Goal: Information Seeking & Learning: Learn about a topic

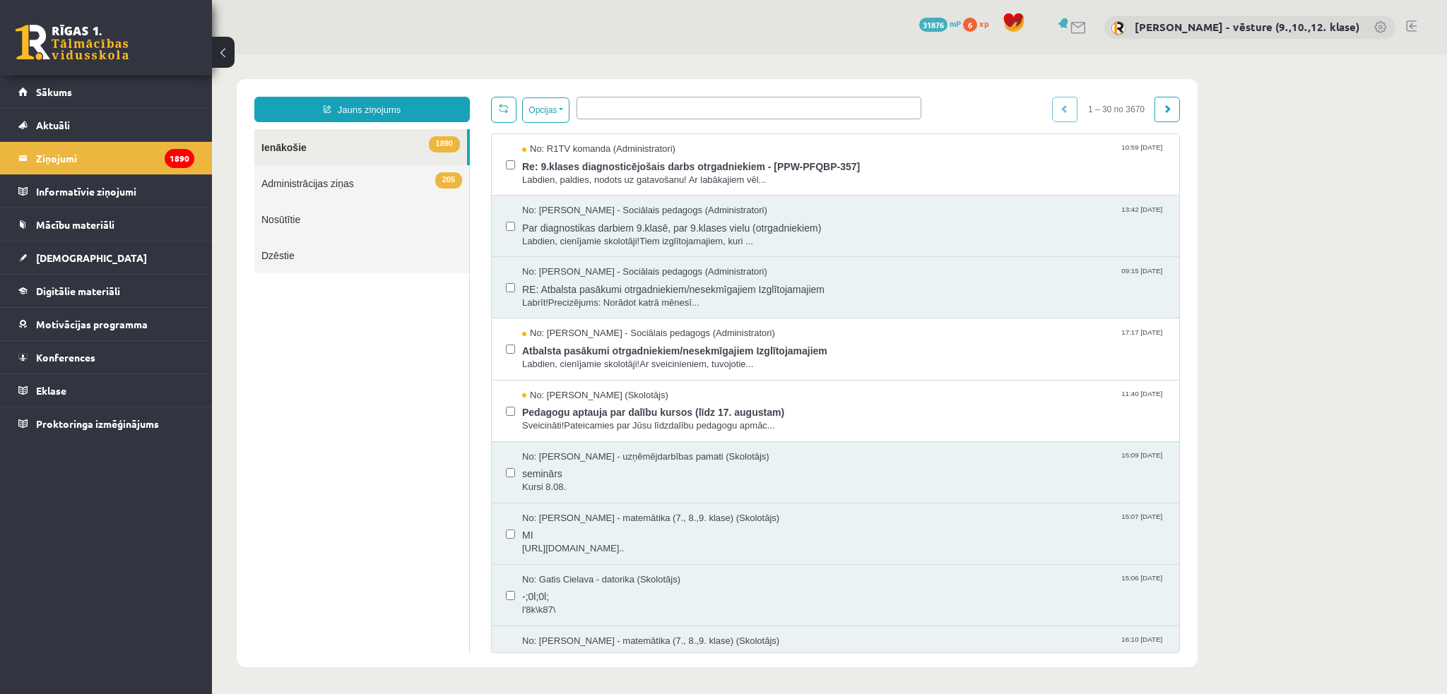
click at [1241, 125] on body "**********" at bounding box center [829, 373] width 1235 height 638
click at [828, 163] on span "Re: 9.klases diagnosticējošais darbs otrgadniekiem - [PPW-PFQBP-357]" at bounding box center [843, 165] width 643 height 18
click at [138, 285] on link "Digitālie materiāli" at bounding box center [106, 291] width 176 height 32
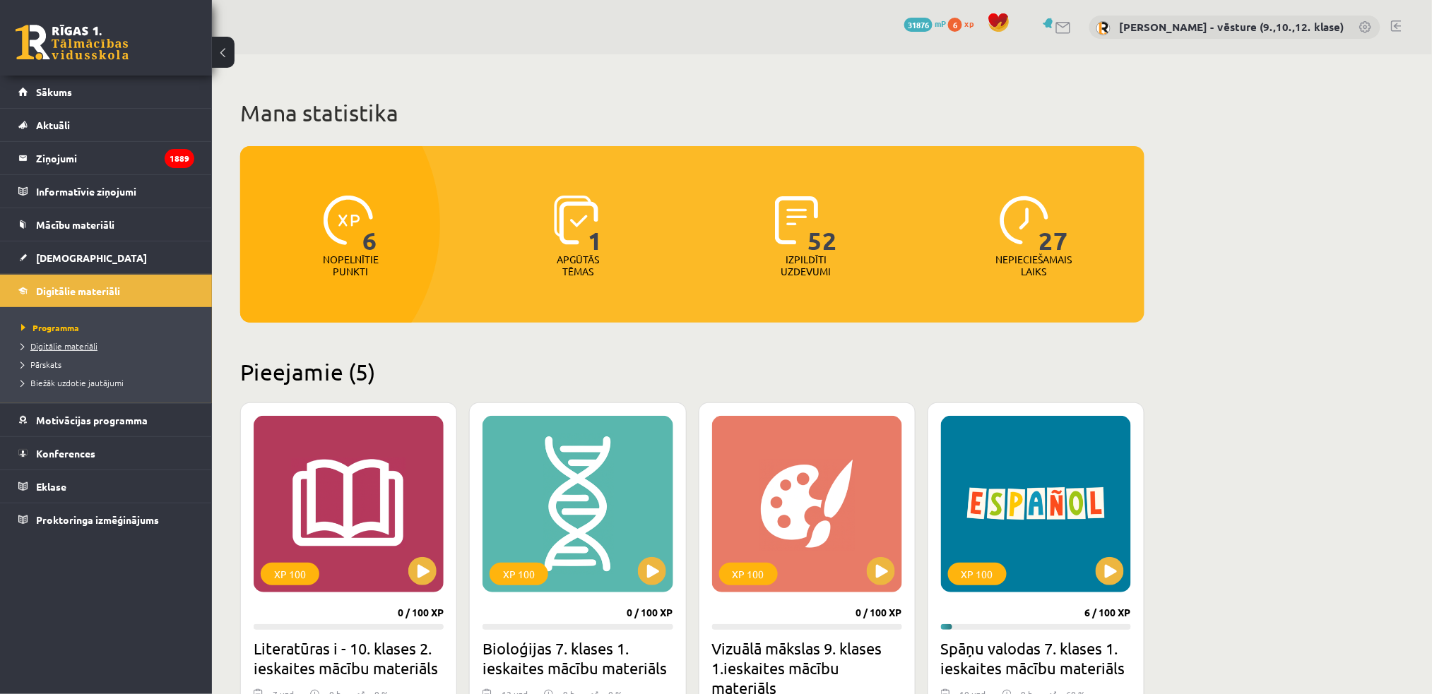
click at [97, 345] on link "Digitālie materiāli" at bounding box center [109, 346] width 177 height 13
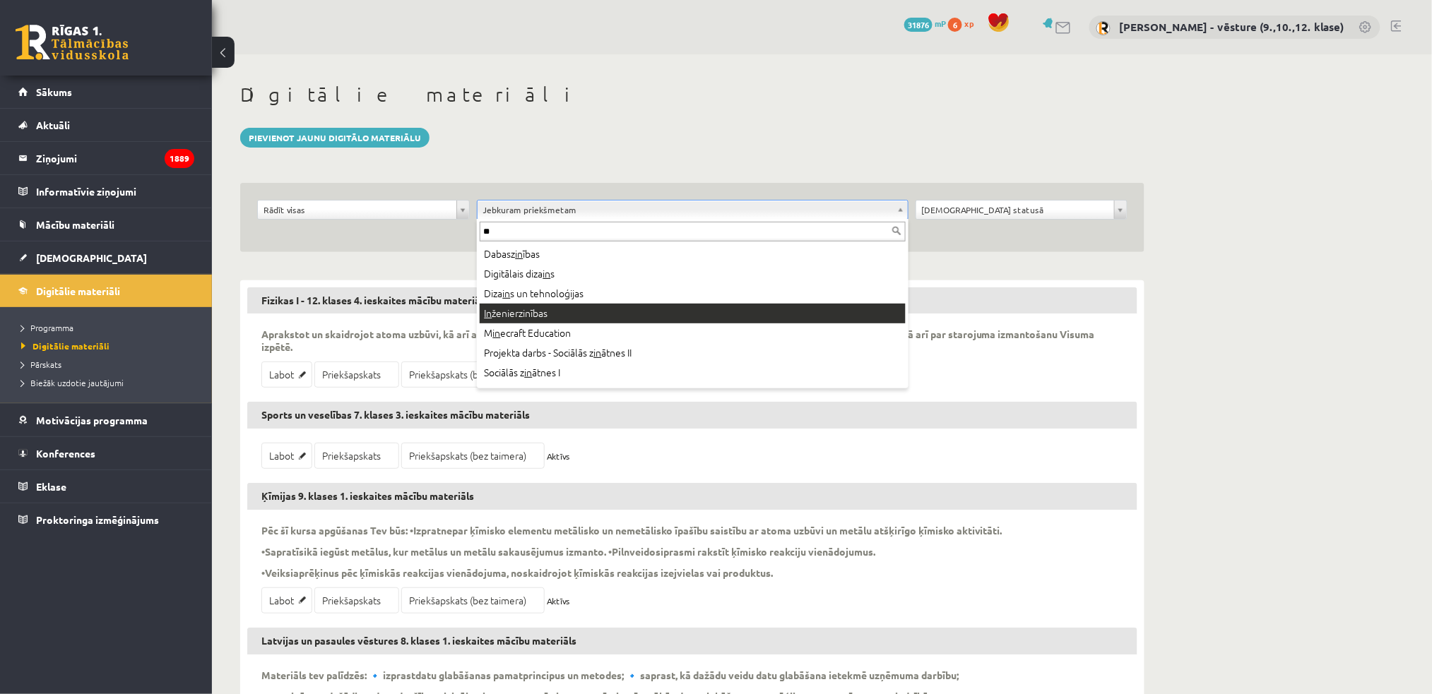
type input "**"
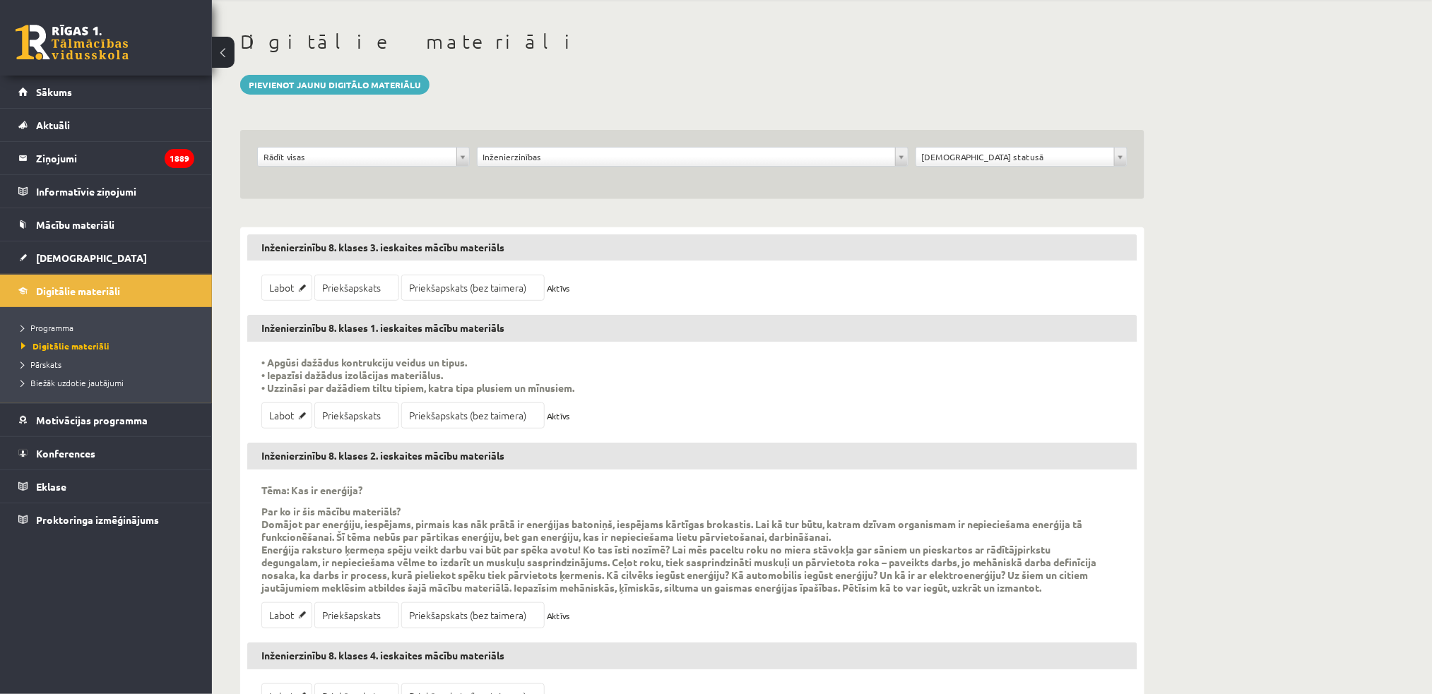
scroll to position [94, 0]
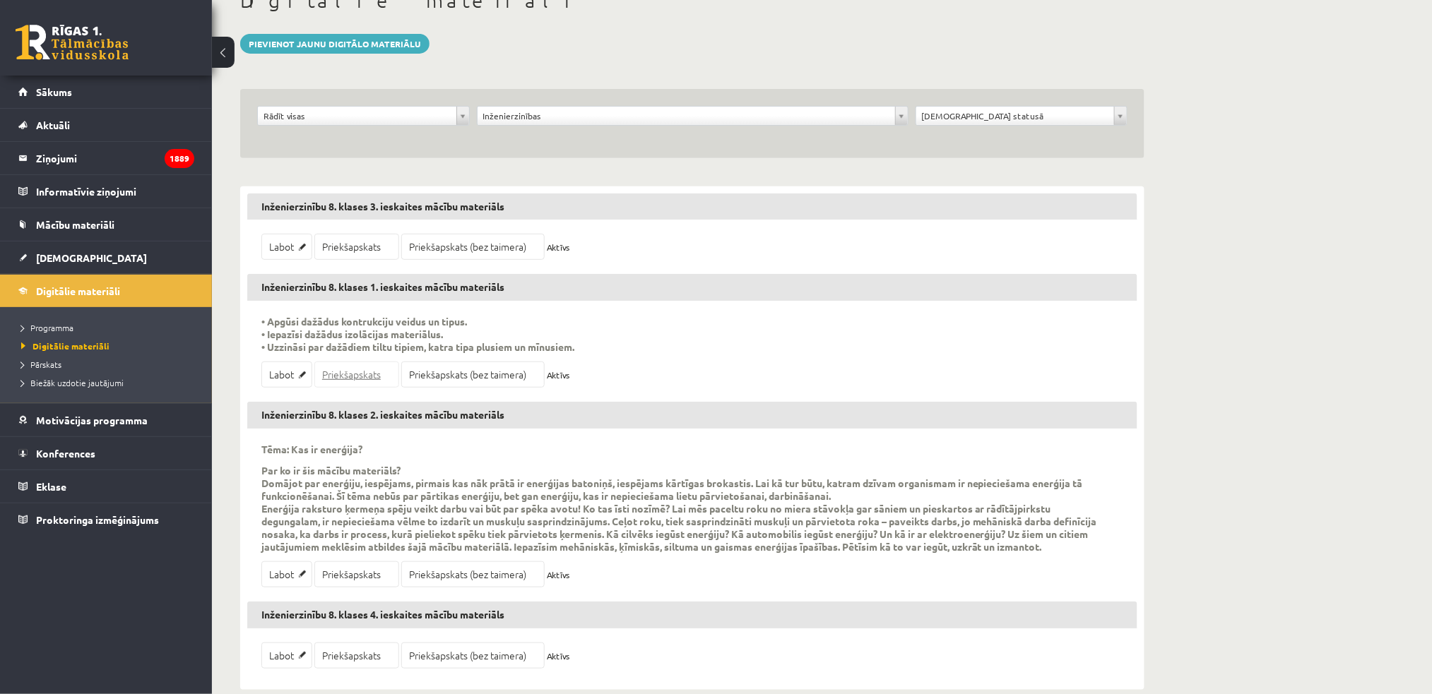
click at [359, 373] on link "Priekšapskats" at bounding box center [356, 375] width 85 height 26
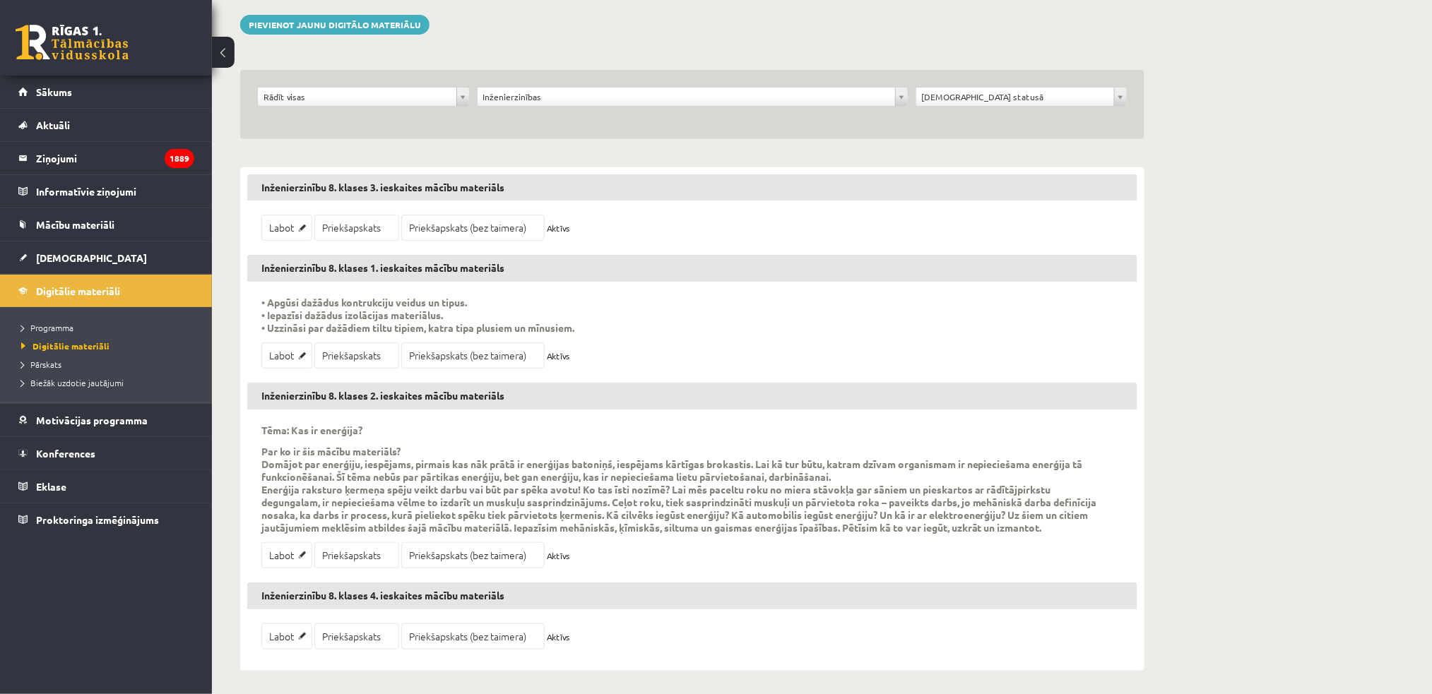
scroll to position [118, 0]
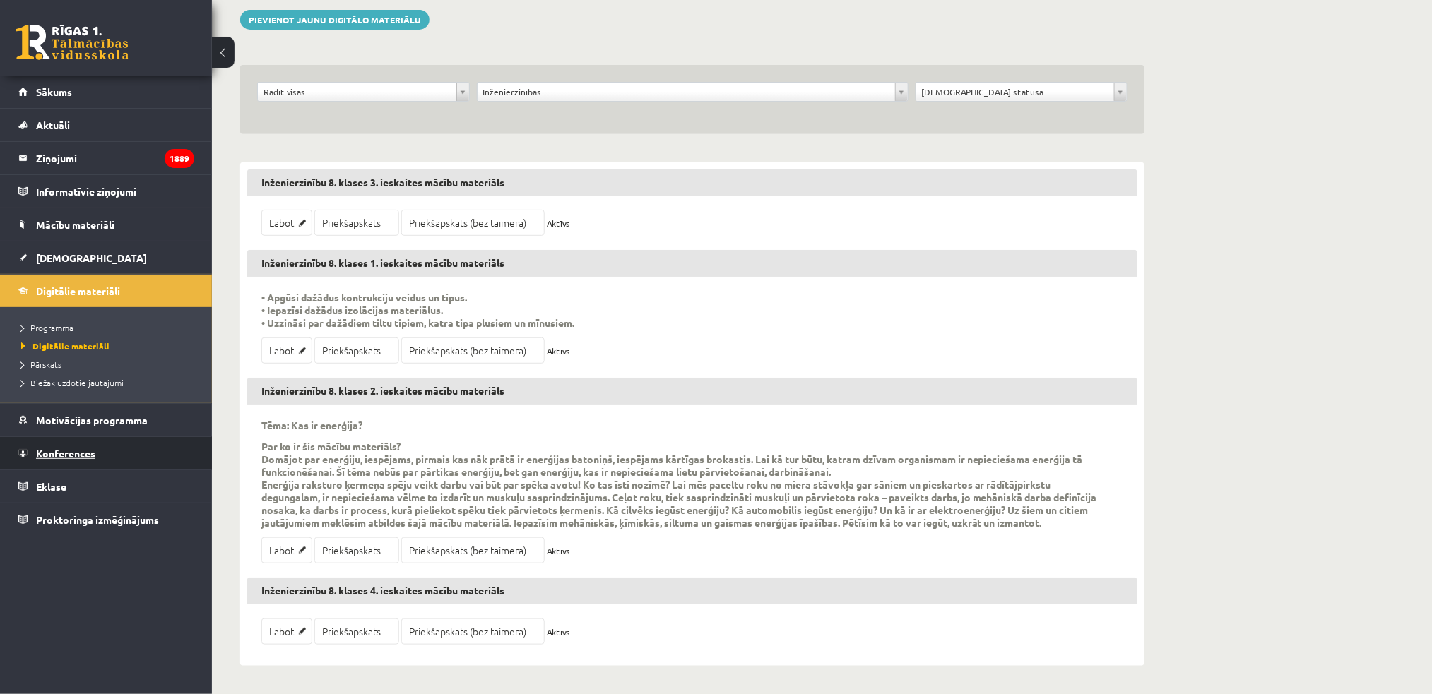
click at [81, 453] on span "Konferences" at bounding box center [65, 453] width 59 height 13
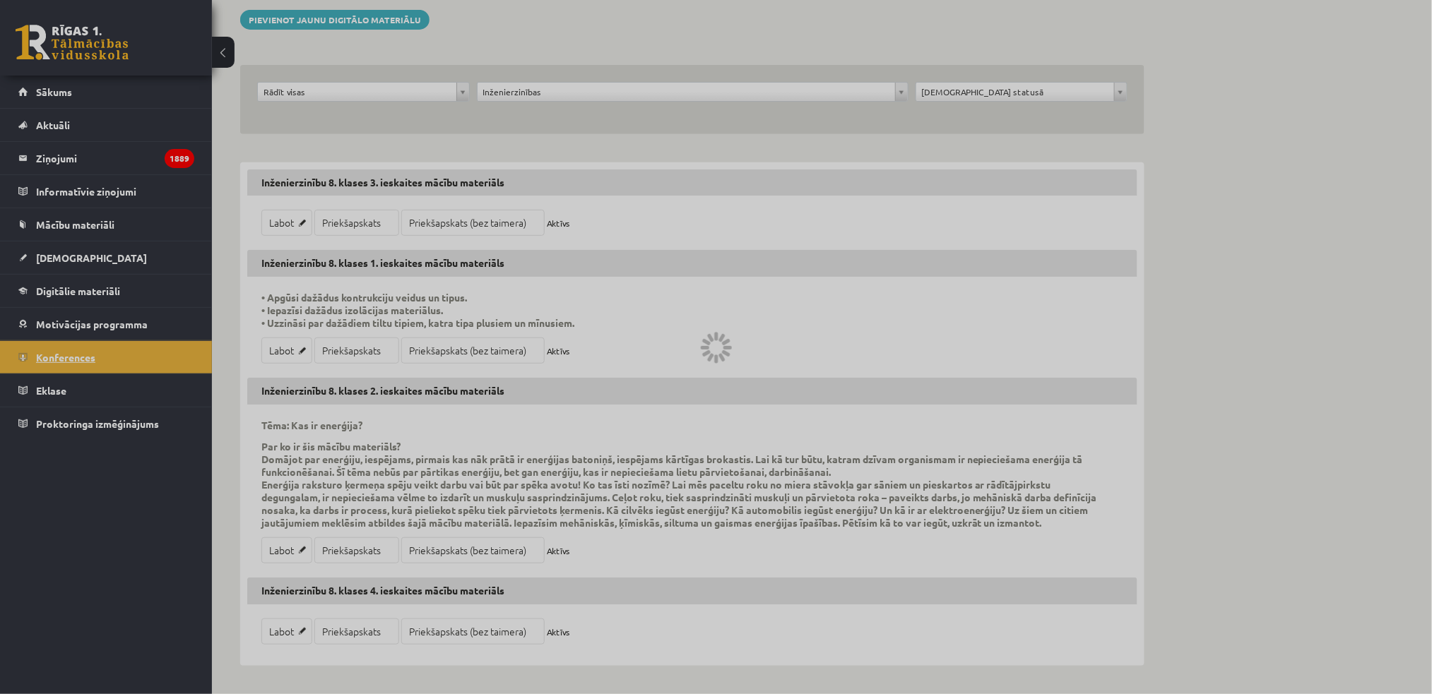
scroll to position [20, 0]
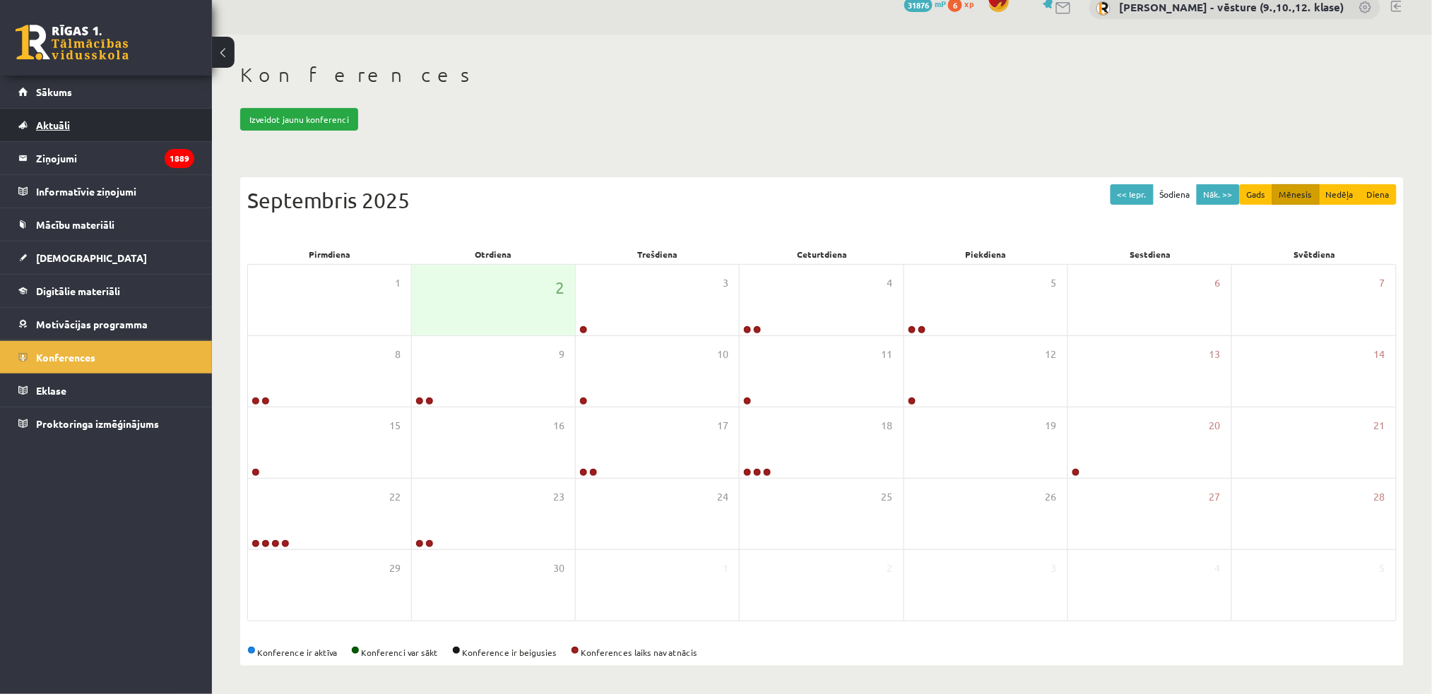
click at [85, 129] on link "Aktuāli" at bounding box center [106, 125] width 176 height 32
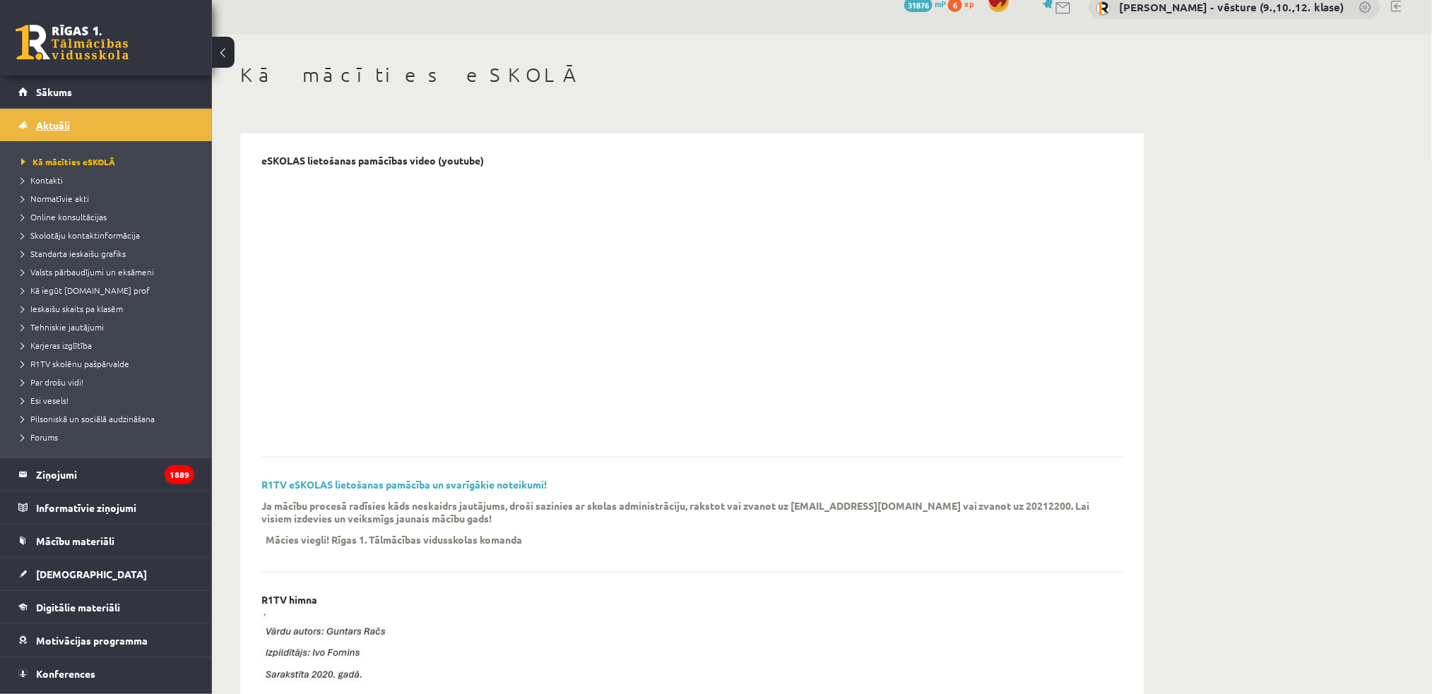
click at [51, 128] on span "Aktuāli" at bounding box center [53, 125] width 34 height 13
click at [48, 215] on span "Online konsultācijas" at bounding box center [63, 216] width 85 height 11
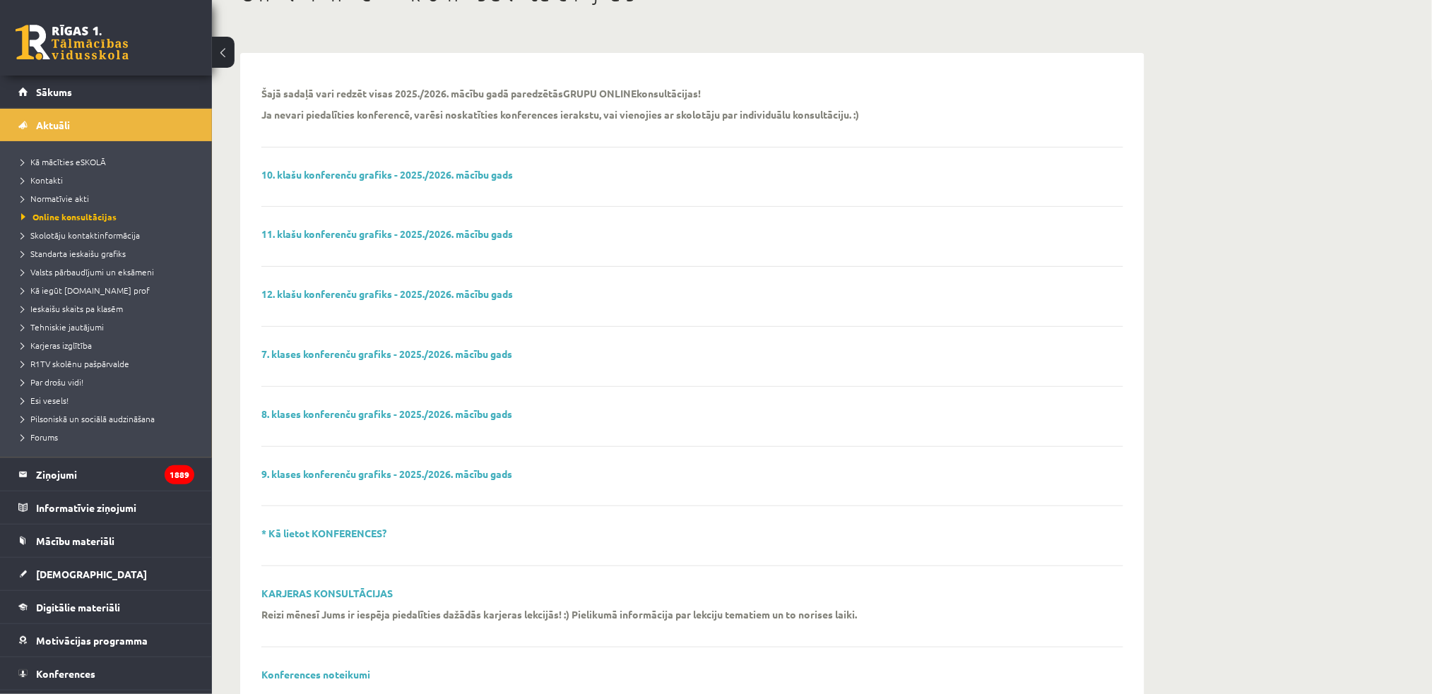
scroll to position [298, 0]
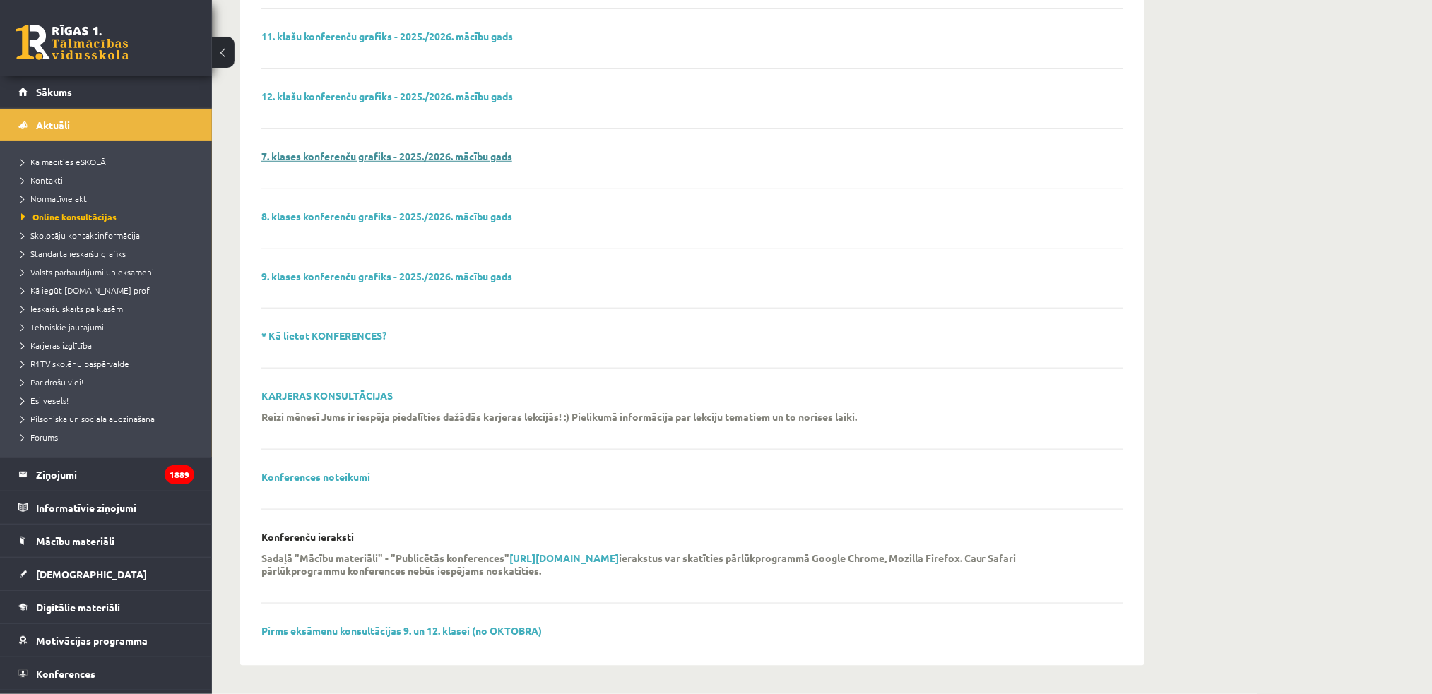
click at [365, 153] on link "7. klases konferenču grafiks - 2025./2026. mācību gads" at bounding box center [386, 156] width 251 height 13
click at [337, 276] on link "9. klases konferenču grafiks - 2025./2026. mācību gads" at bounding box center [386, 276] width 251 height 13
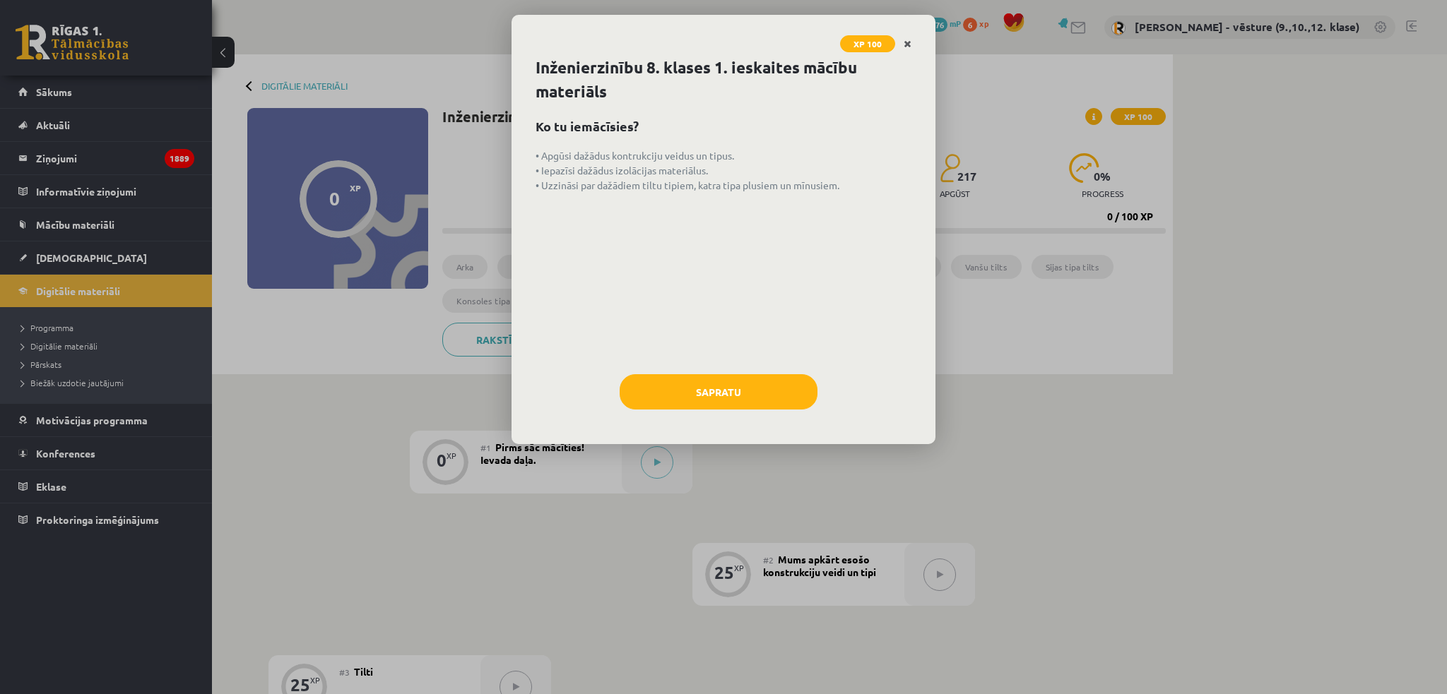
click at [906, 41] on icon "Close" at bounding box center [908, 45] width 8 height 10
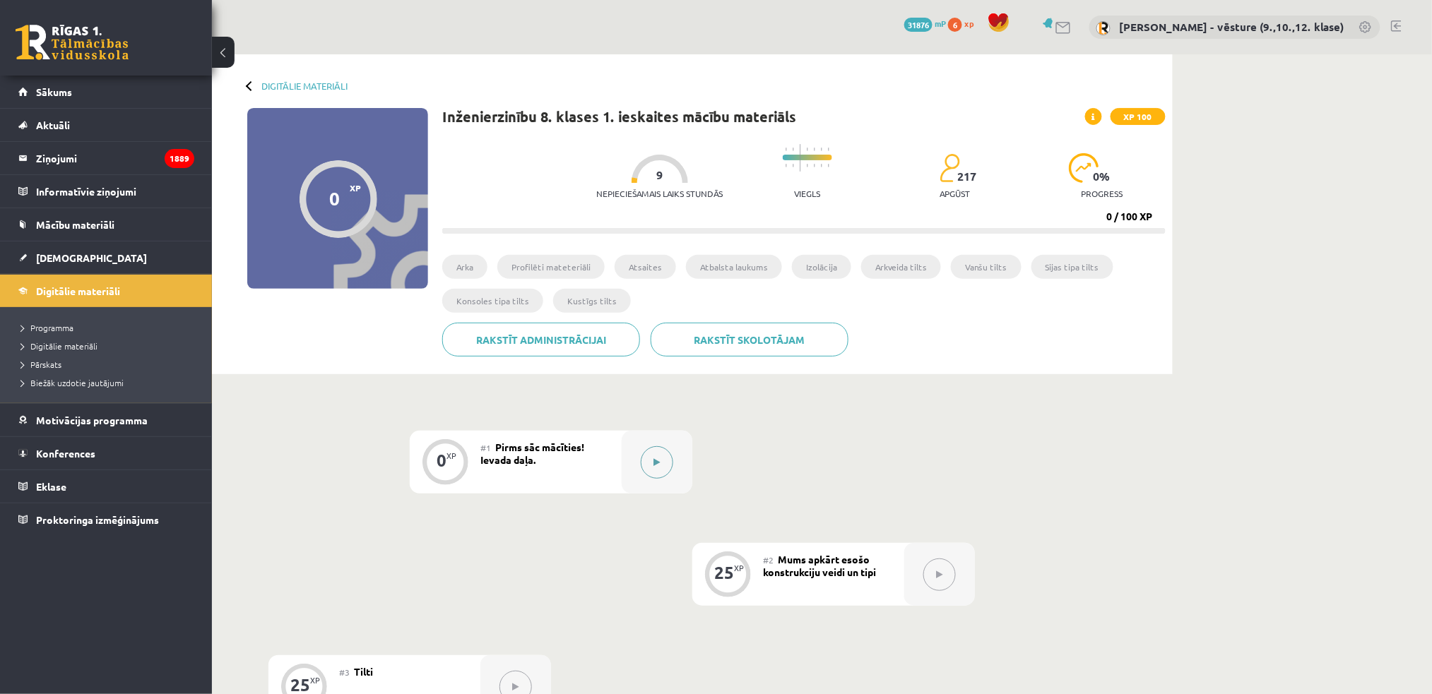
click at [653, 453] on button at bounding box center [657, 462] width 32 height 32
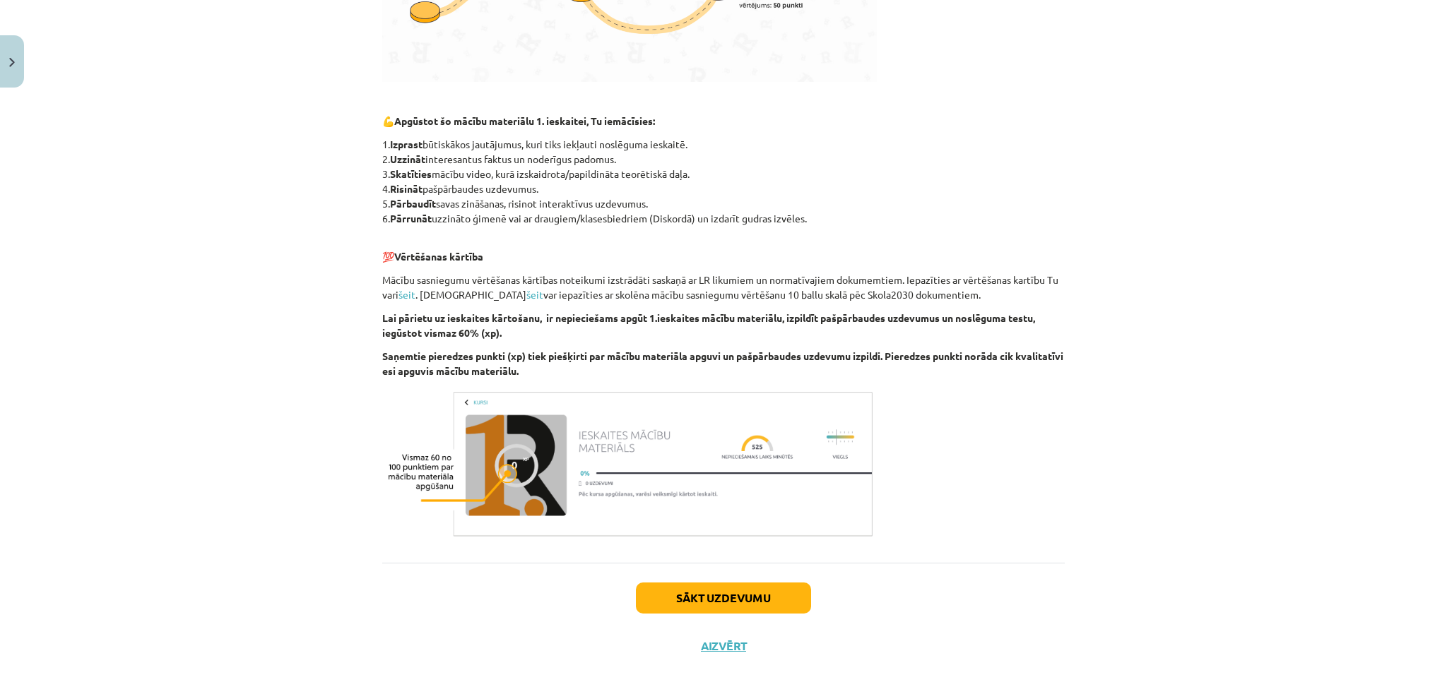
scroll to position [594, 0]
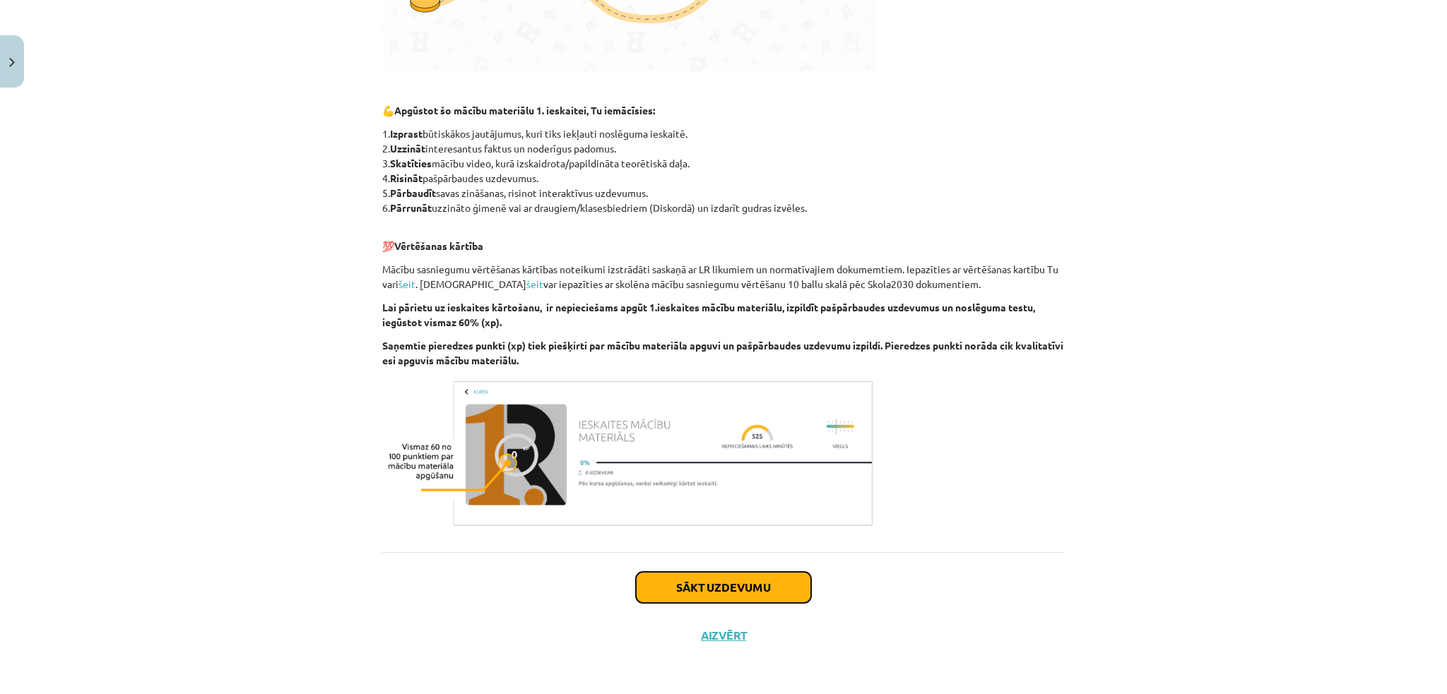
click at [730, 575] on button "Sākt uzdevumu" at bounding box center [723, 587] width 175 height 31
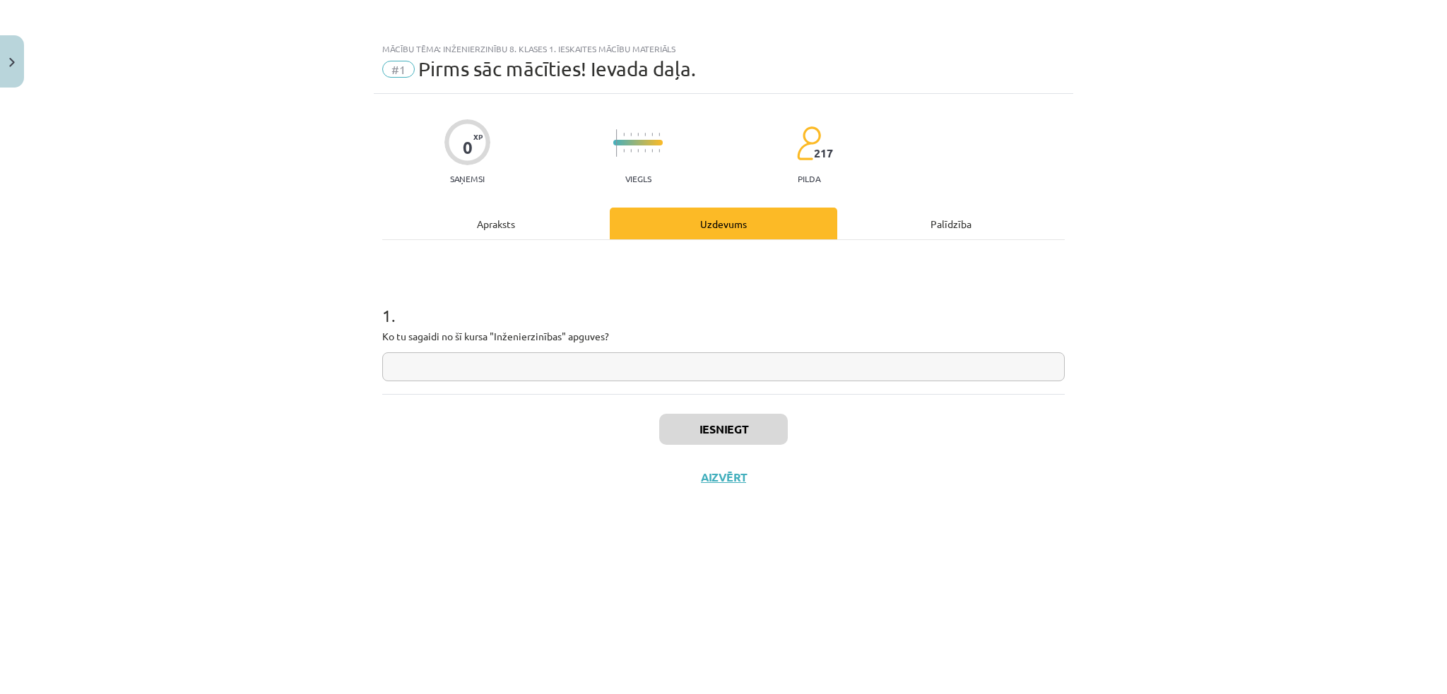
scroll to position [0, 0]
click at [692, 365] on input "text" at bounding box center [723, 367] width 682 height 29
type input "*****"
click at [695, 427] on button "Iesniegt" at bounding box center [723, 429] width 129 height 31
click at [716, 482] on button "Nākamā nodarbība" at bounding box center [723, 487] width 138 height 32
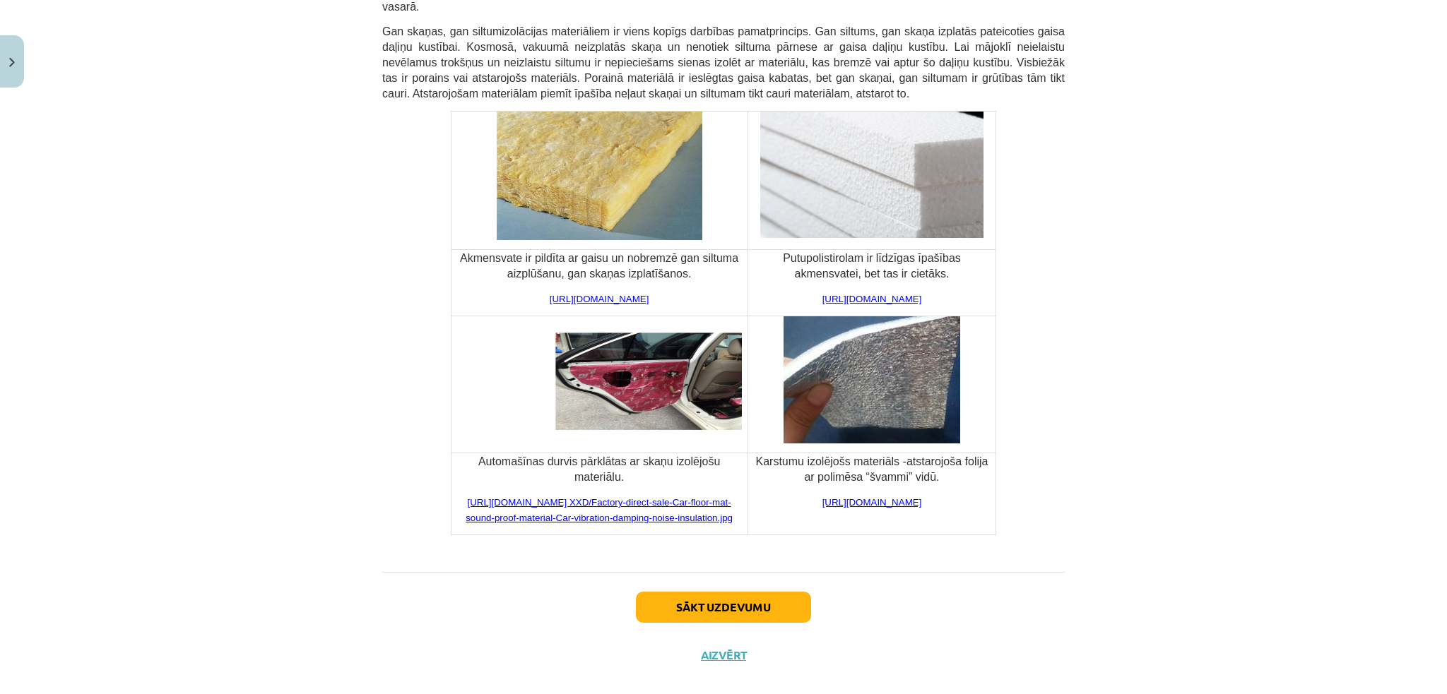
scroll to position [5056, 0]
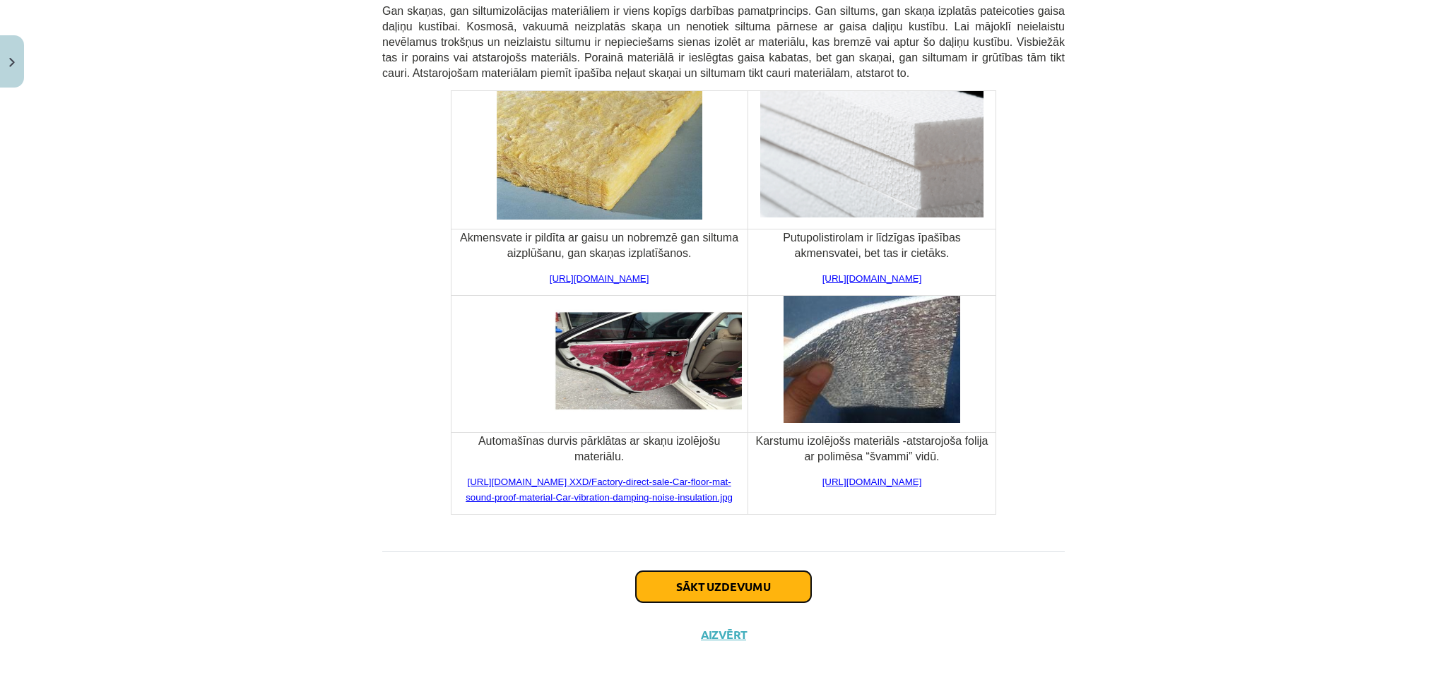
click at [771, 586] on button "Sākt uzdevumu" at bounding box center [723, 587] width 175 height 31
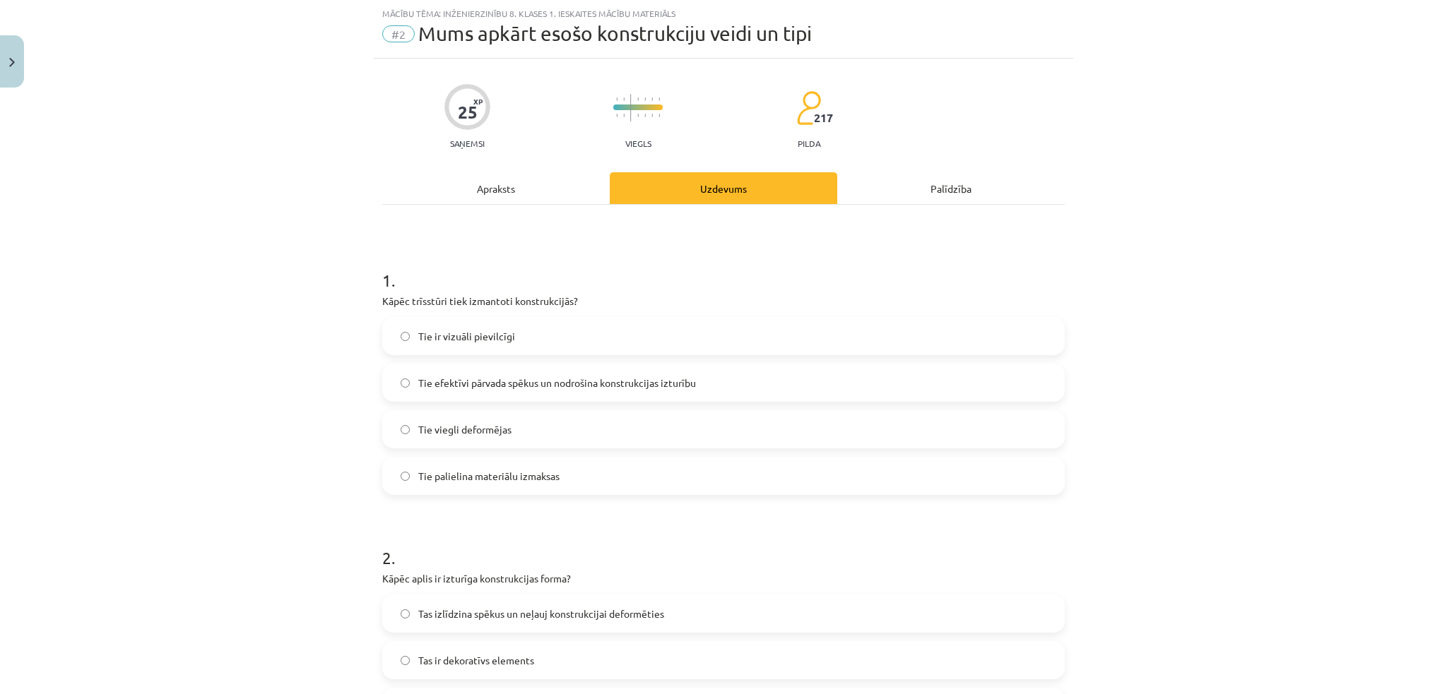
click at [605, 385] on span "Tie efektīvi pārvada spēkus un nodrošina konstrukcijas izturību" at bounding box center [557, 383] width 278 height 15
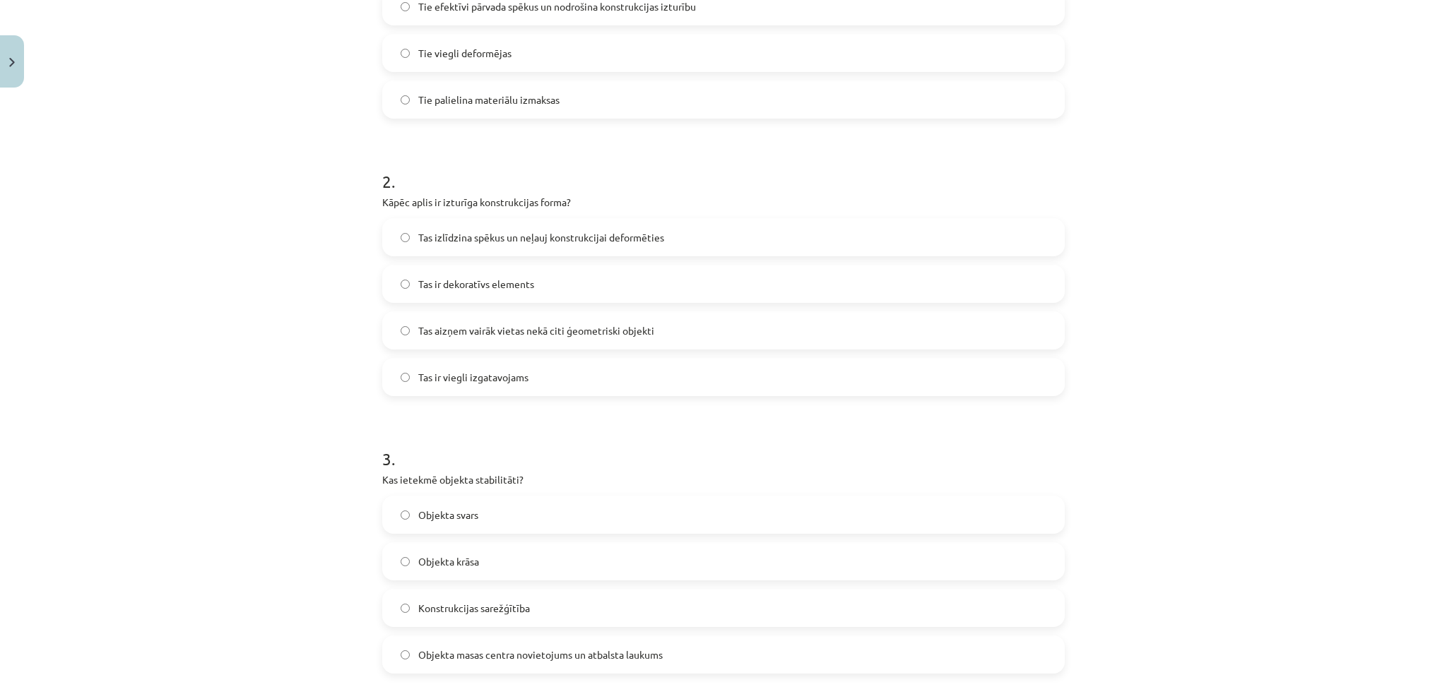
click at [605, 384] on label "Tas ir viegli izgatavojams" at bounding box center [724, 377] width 680 height 35
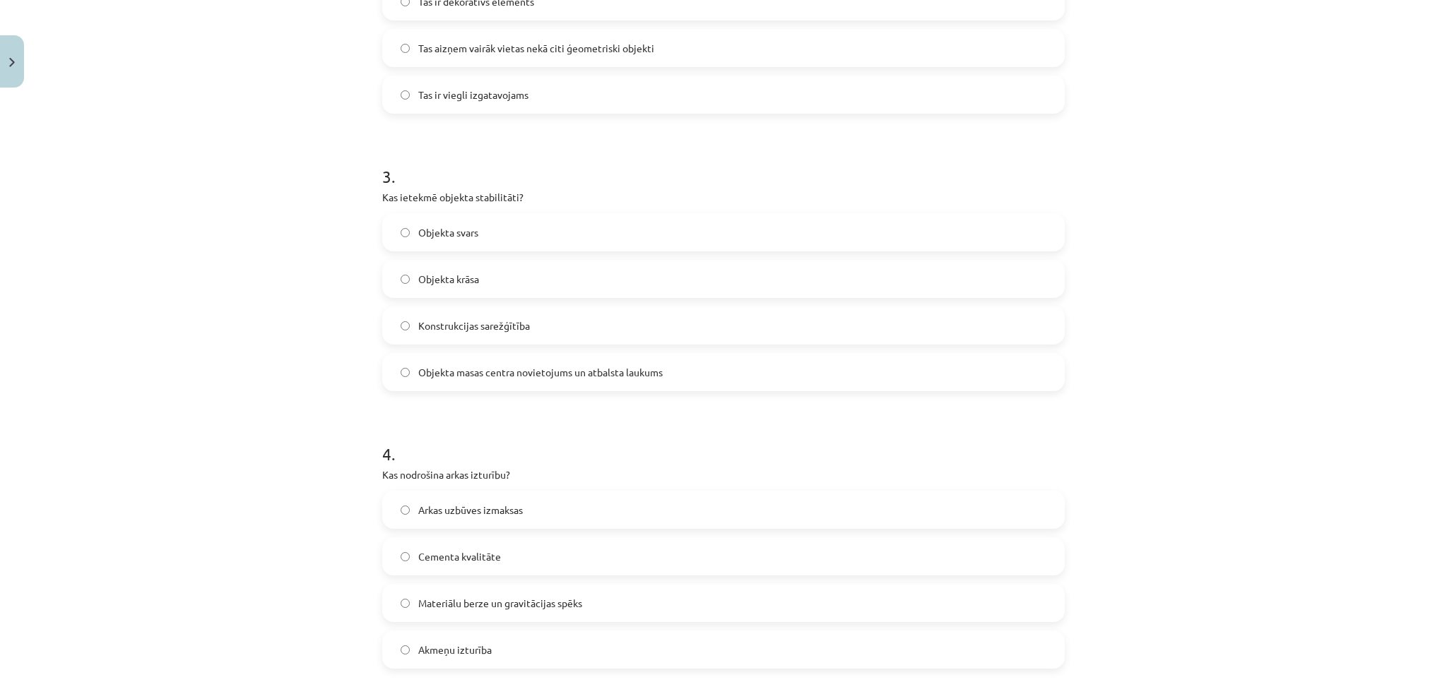
click at [604, 384] on label "Objekta masas centra novietojums un atbalsta laukums" at bounding box center [724, 372] width 680 height 35
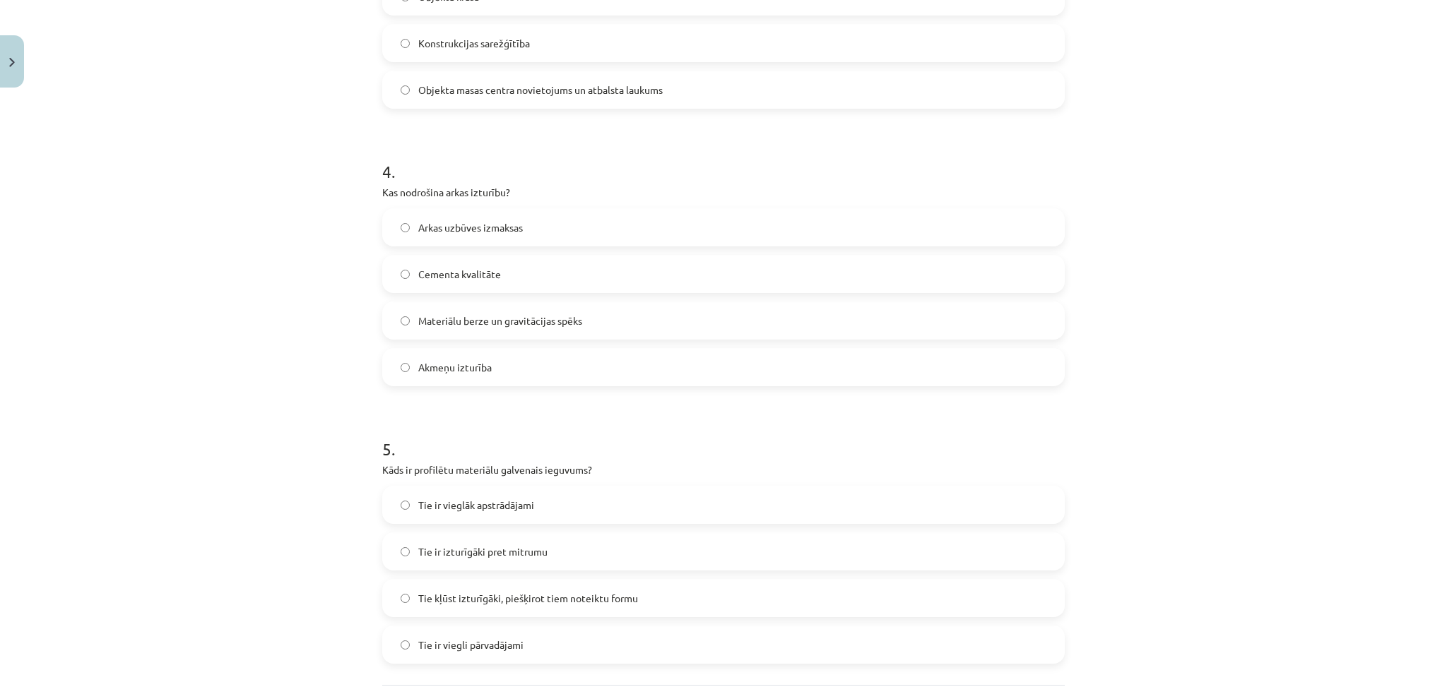
click at [604, 384] on label "Akmeņu izturība" at bounding box center [724, 367] width 680 height 35
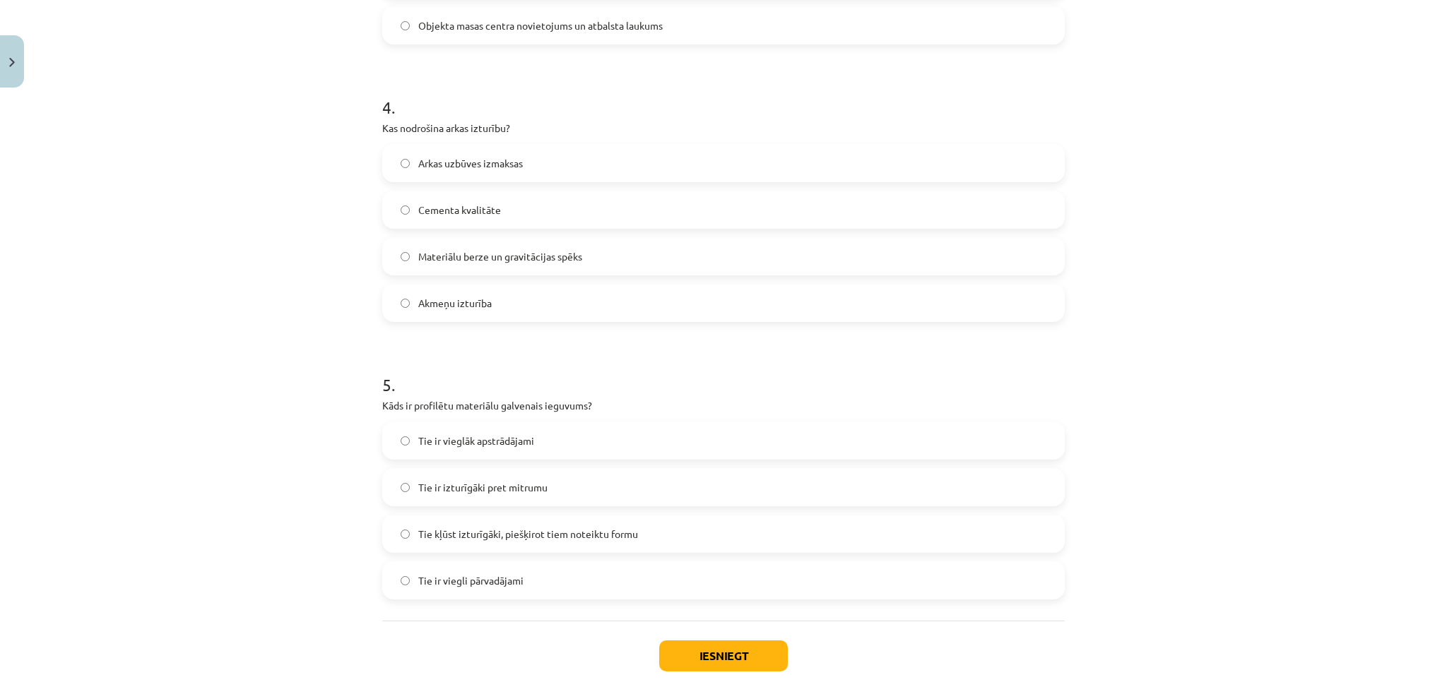
scroll to position [1111, 0]
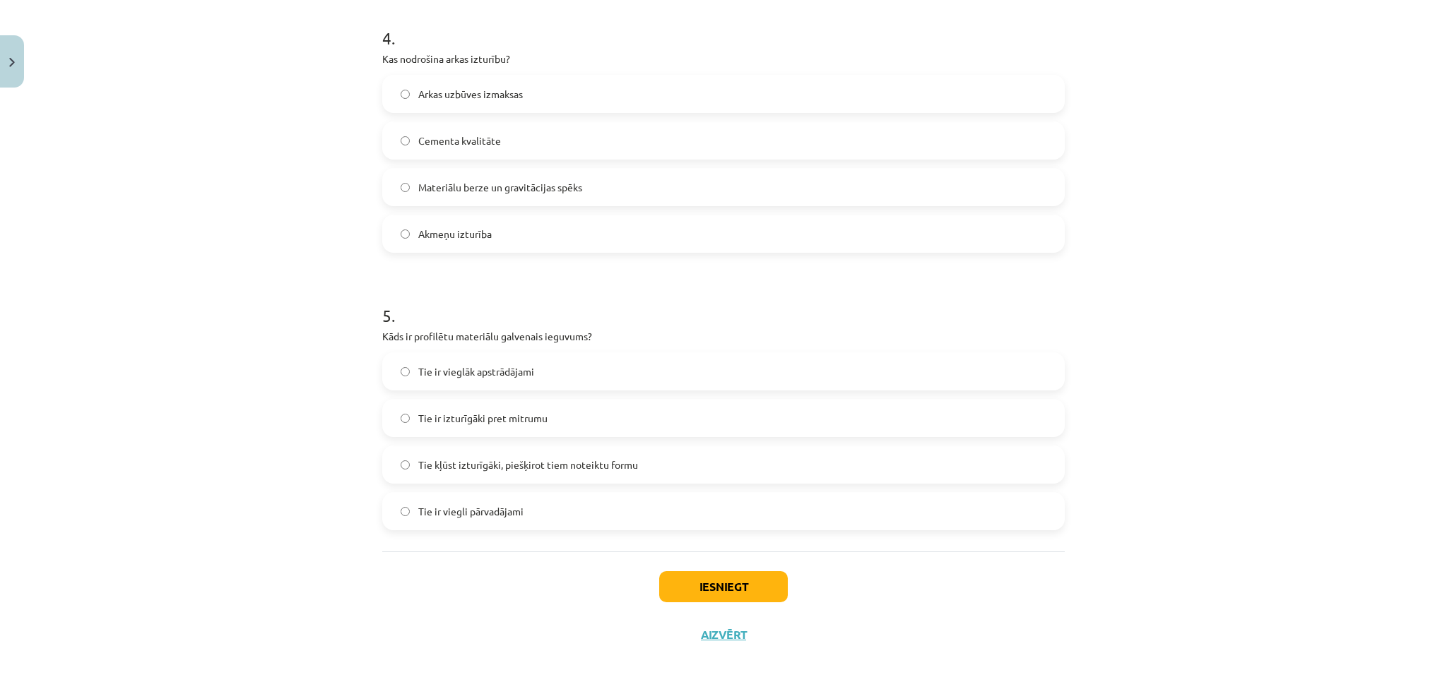
click at [604, 384] on label "Tie ir vieglāk apstrādājami" at bounding box center [724, 371] width 680 height 35
click at [682, 580] on button "Iesniegt" at bounding box center [723, 587] width 129 height 31
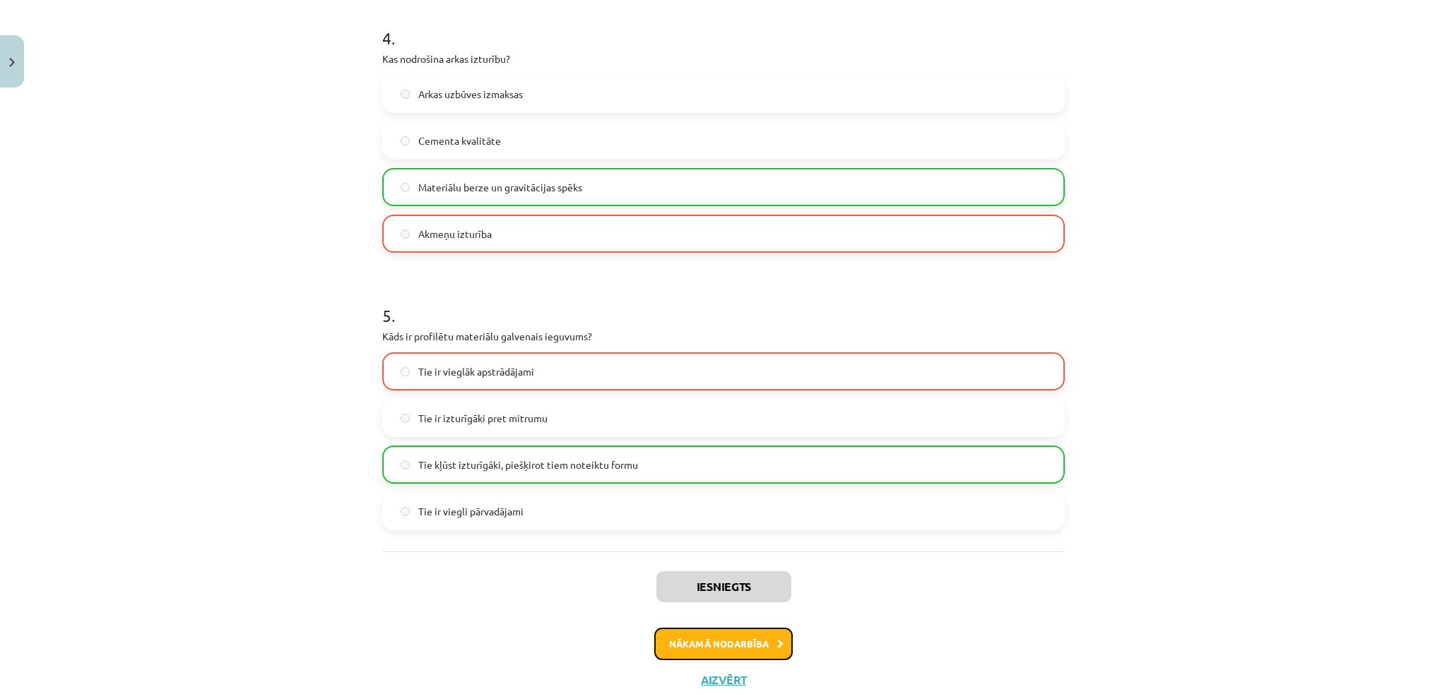
click at [702, 651] on button "Nākamā nodarbība" at bounding box center [723, 644] width 138 height 32
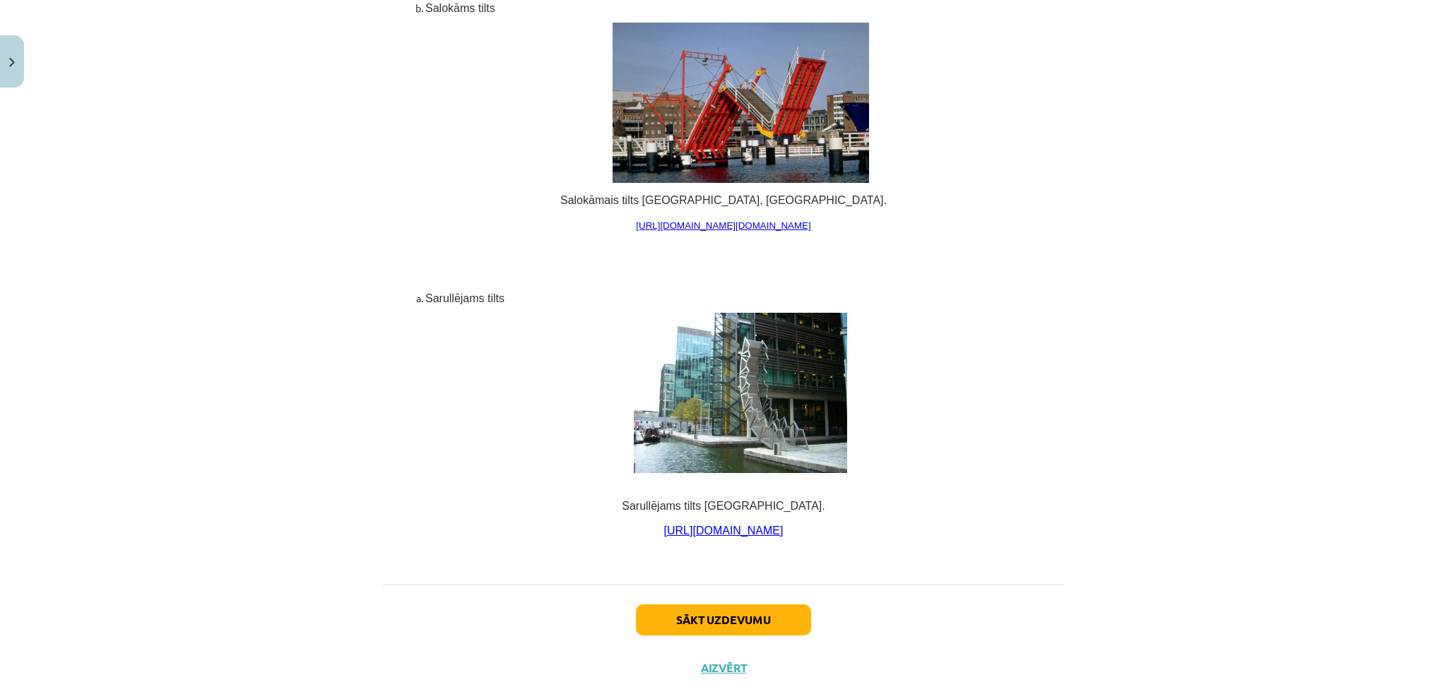
scroll to position [9306, 0]
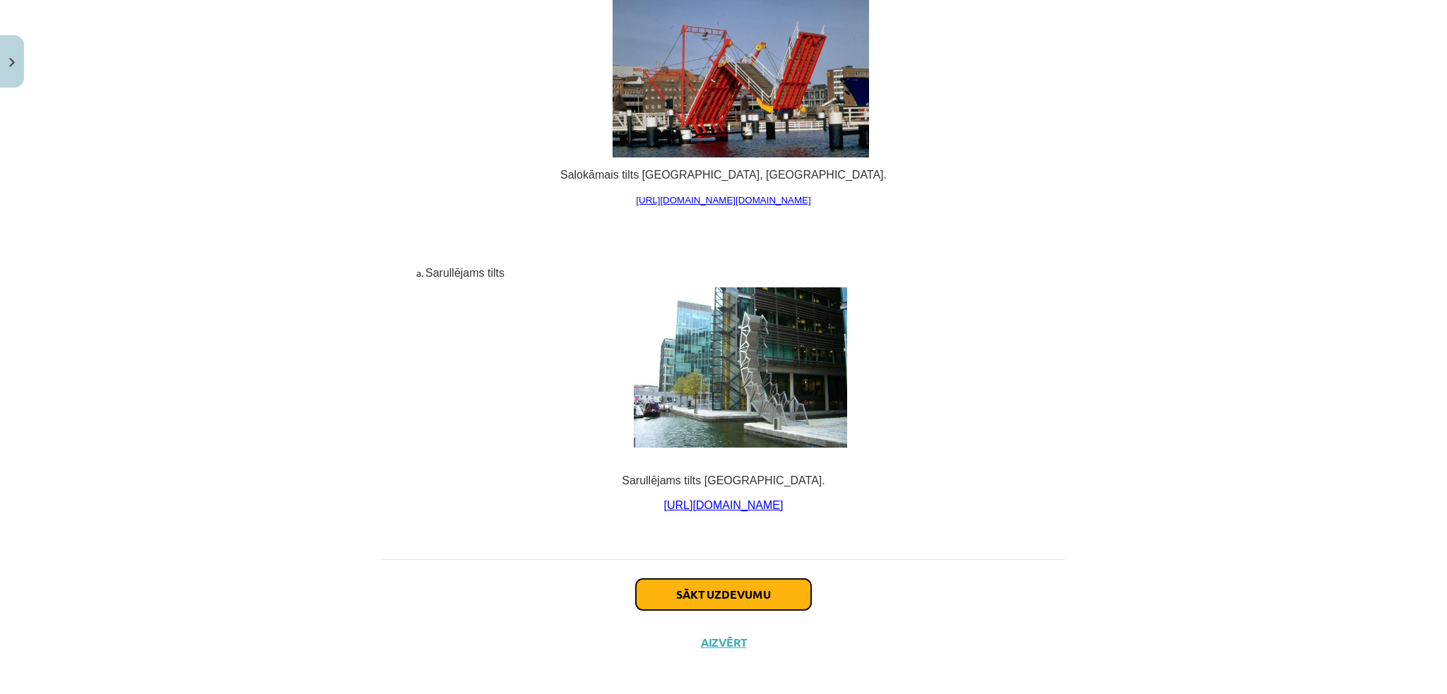
click at [669, 581] on button "Sākt uzdevumu" at bounding box center [723, 594] width 175 height 31
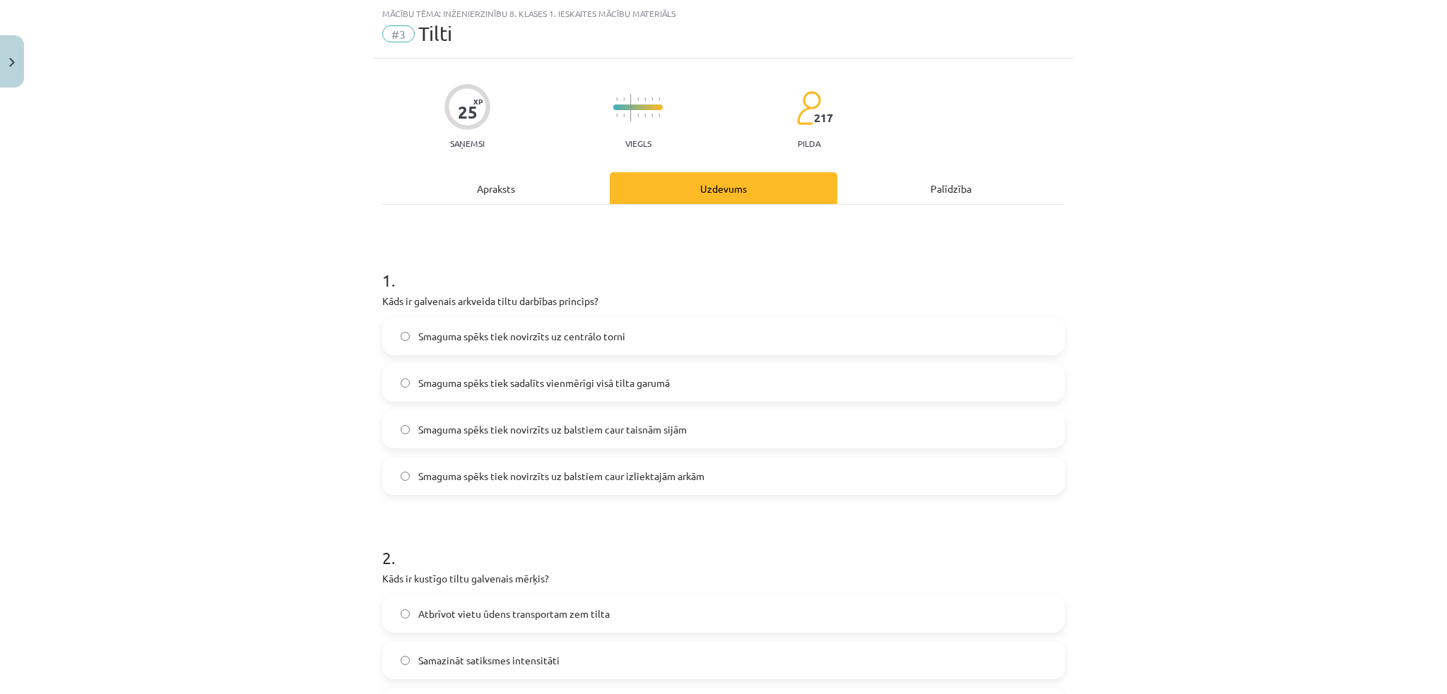
click at [567, 436] on span "Smaguma spēks tiek novirzīts uz balstiem caur taisnām sijām" at bounding box center [552, 429] width 268 height 15
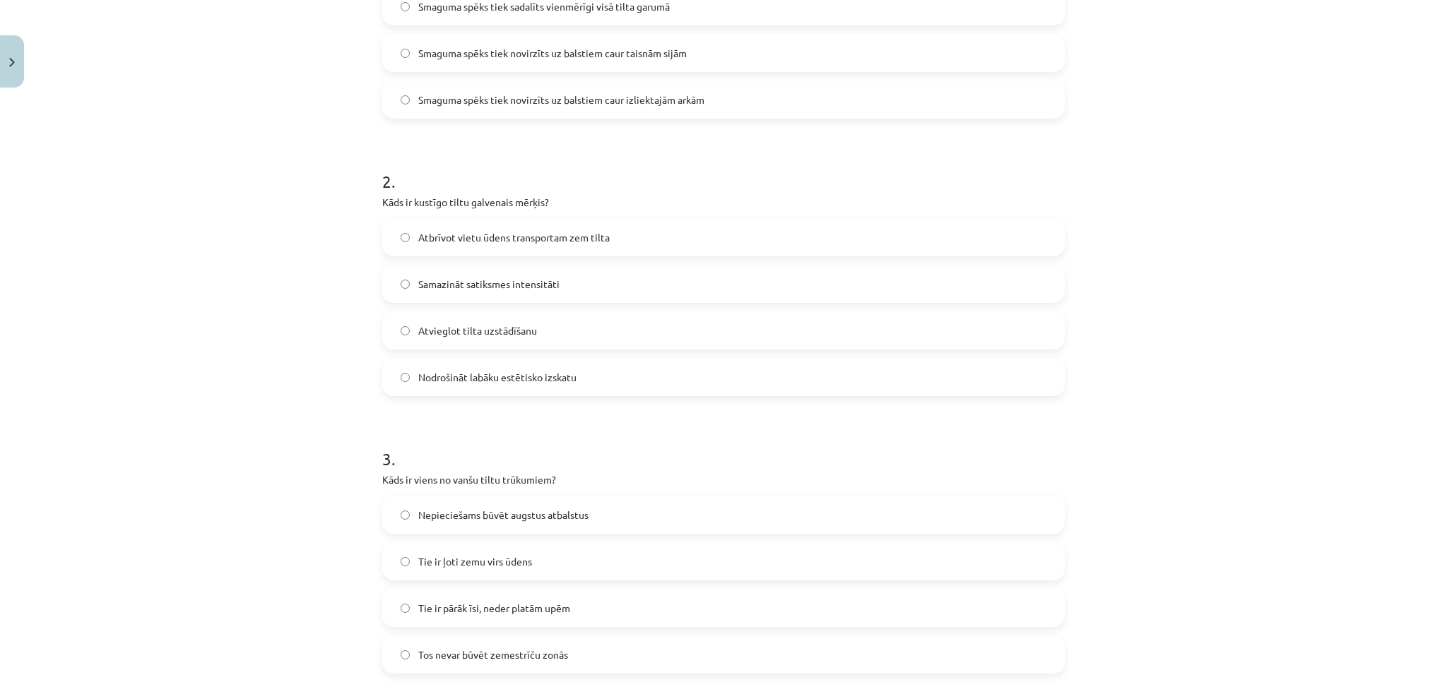
click at [567, 436] on h1 "3 ." at bounding box center [723, 447] width 682 height 44
click at [557, 415] on form "1 . Kāds ir galvenais arkveida tiltu darbības princips? Smaguma spēks tiek novi…" at bounding box center [723, 549] width 682 height 1360
click at [573, 396] on form "1 . Kāds ir galvenais arkveida tiltu darbības princips? Smaguma spēks tiek novi…" at bounding box center [723, 549] width 682 height 1360
click at [567, 380] on label "Nodrošināt labāku estētisko izskatu" at bounding box center [724, 377] width 680 height 35
click at [578, 517] on span "Nepieciešams būvēt augstus atbalstus" at bounding box center [503, 515] width 170 height 15
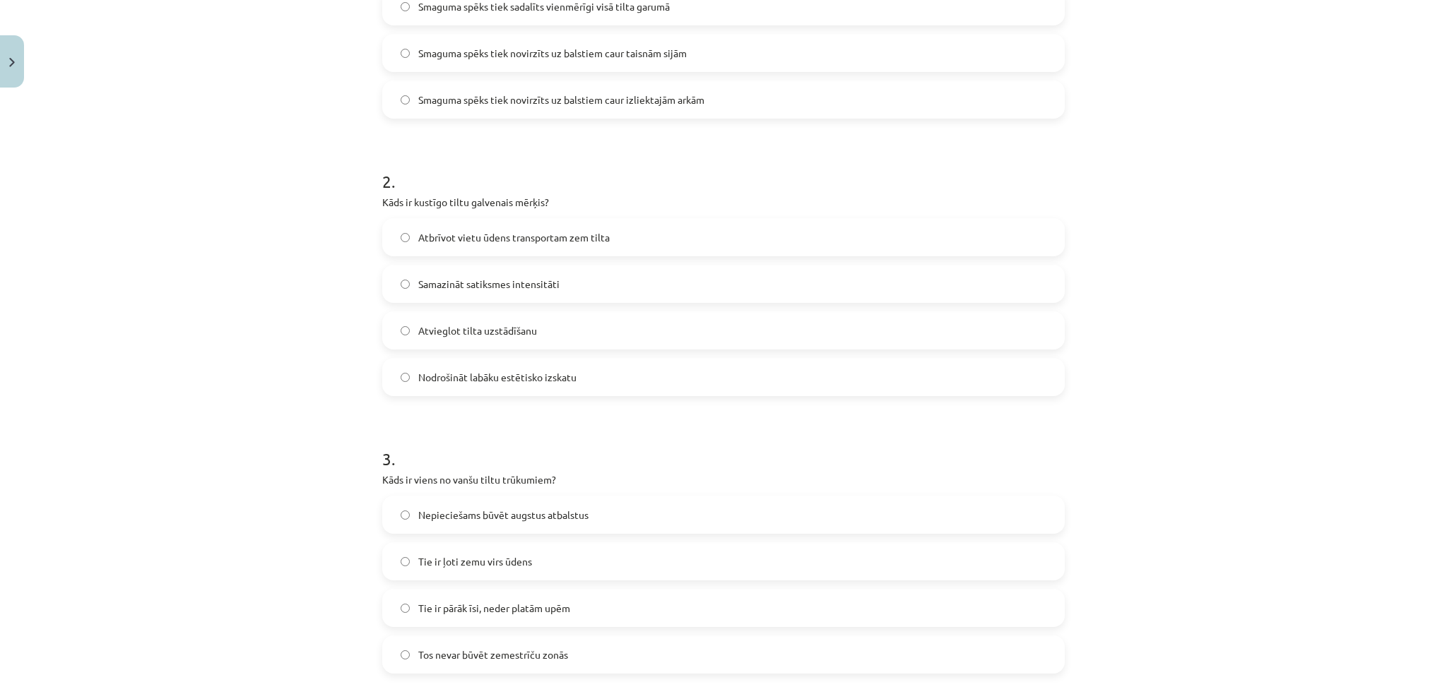
click at [519, 385] on label "Nodrošināt labāku estētisko izskatu" at bounding box center [724, 377] width 680 height 35
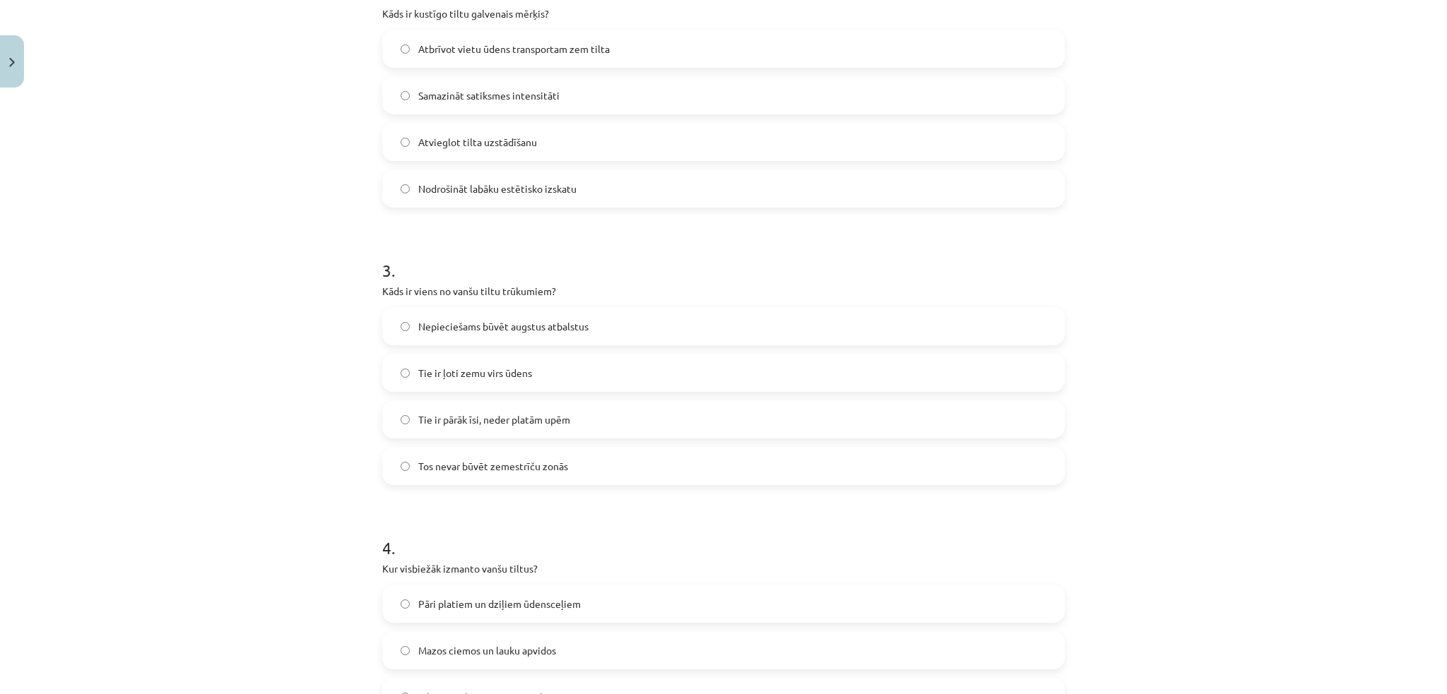
click at [475, 179] on label "Nodrošināt labāku estētisko izskatu" at bounding box center [724, 188] width 680 height 35
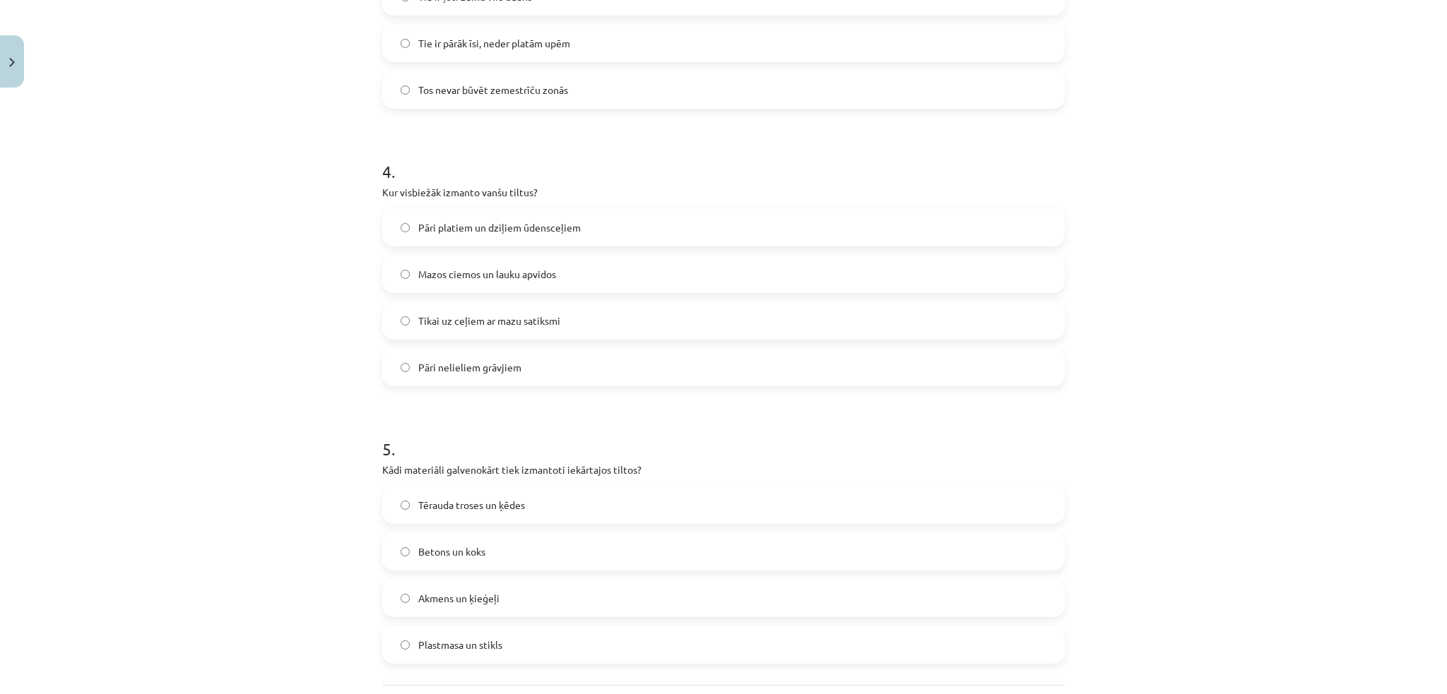
click at [603, 309] on label "Tikai uz ceļiem ar mazu satiksmi" at bounding box center [724, 320] width 680 height 35
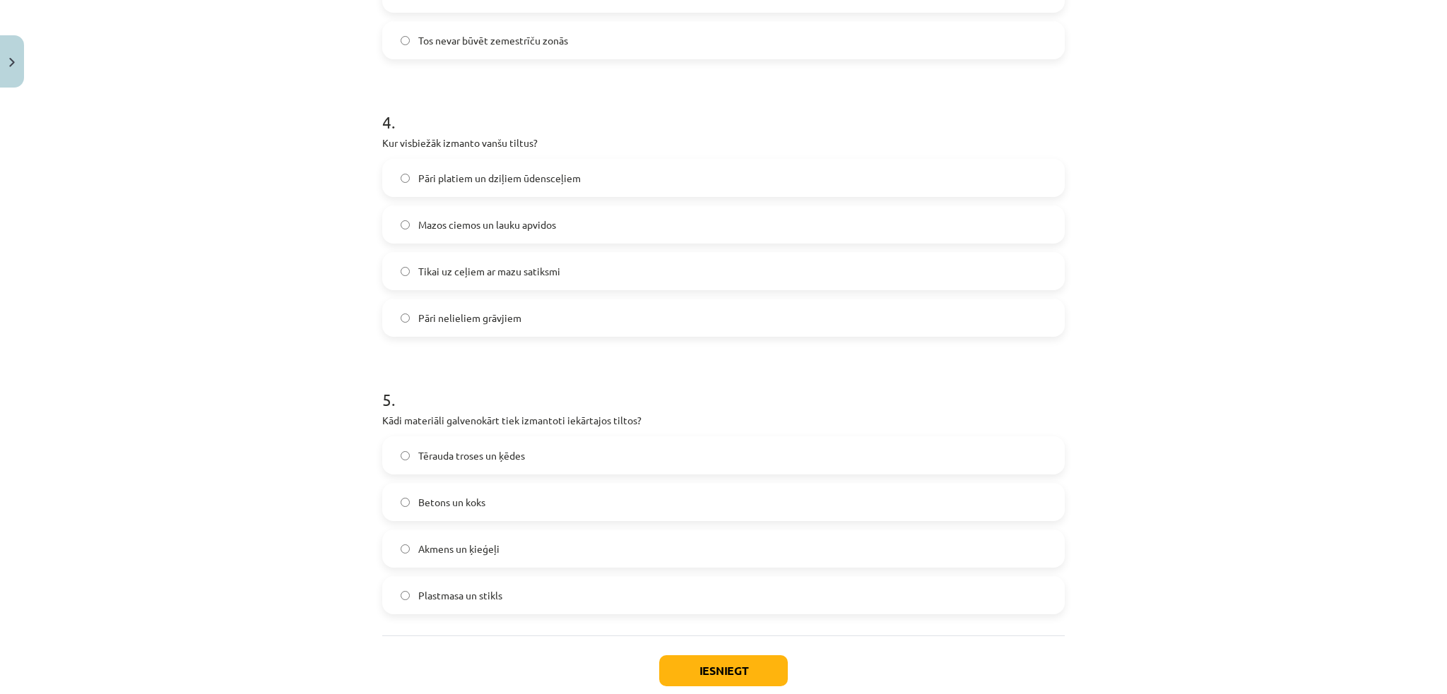
scroll to position [1111, 0]
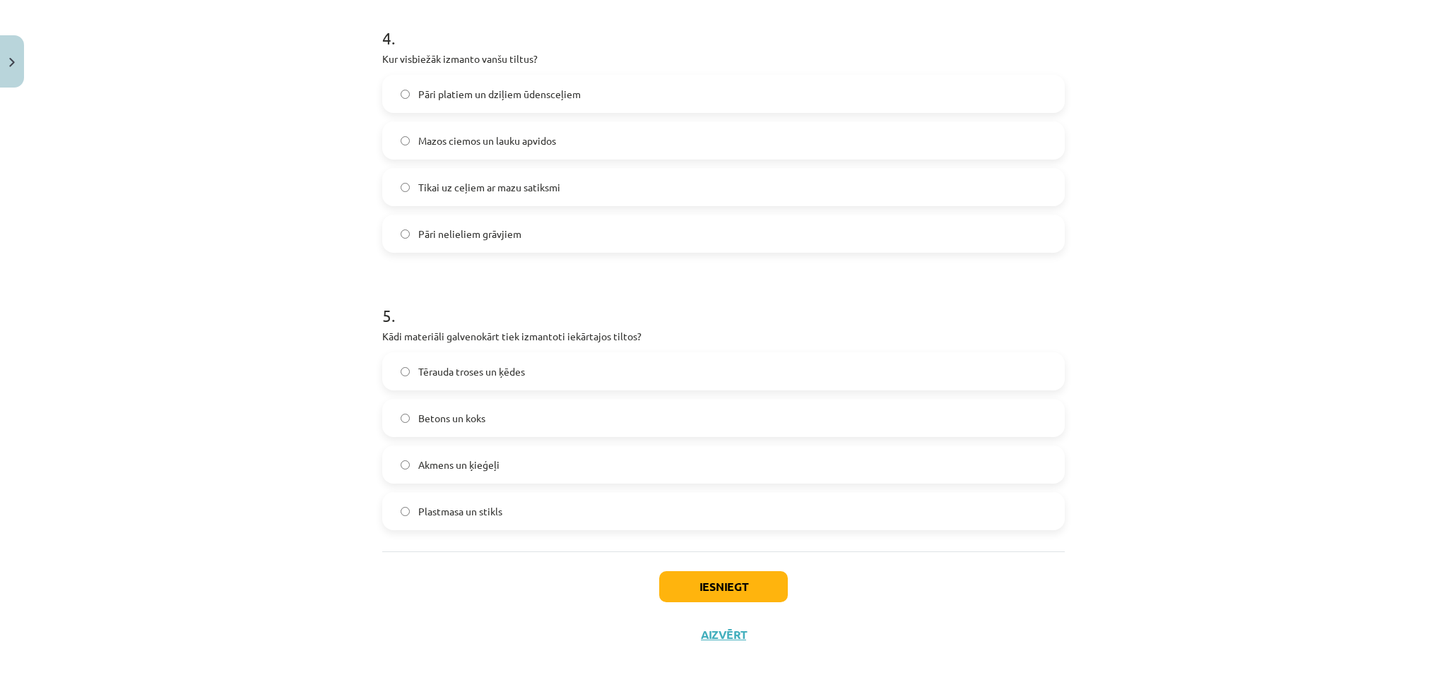
click at [557, 401] on label "Betons un koks" at bounding box center [724, 418] width 680 height 35
click at [683, 569] on div "Iesniegt Aizvērt" at bounding box center [723, 601] width 682 height 99
click at [688, 580] on button "Iesniegt" at bounding box center [723, 587] width 129 height 31
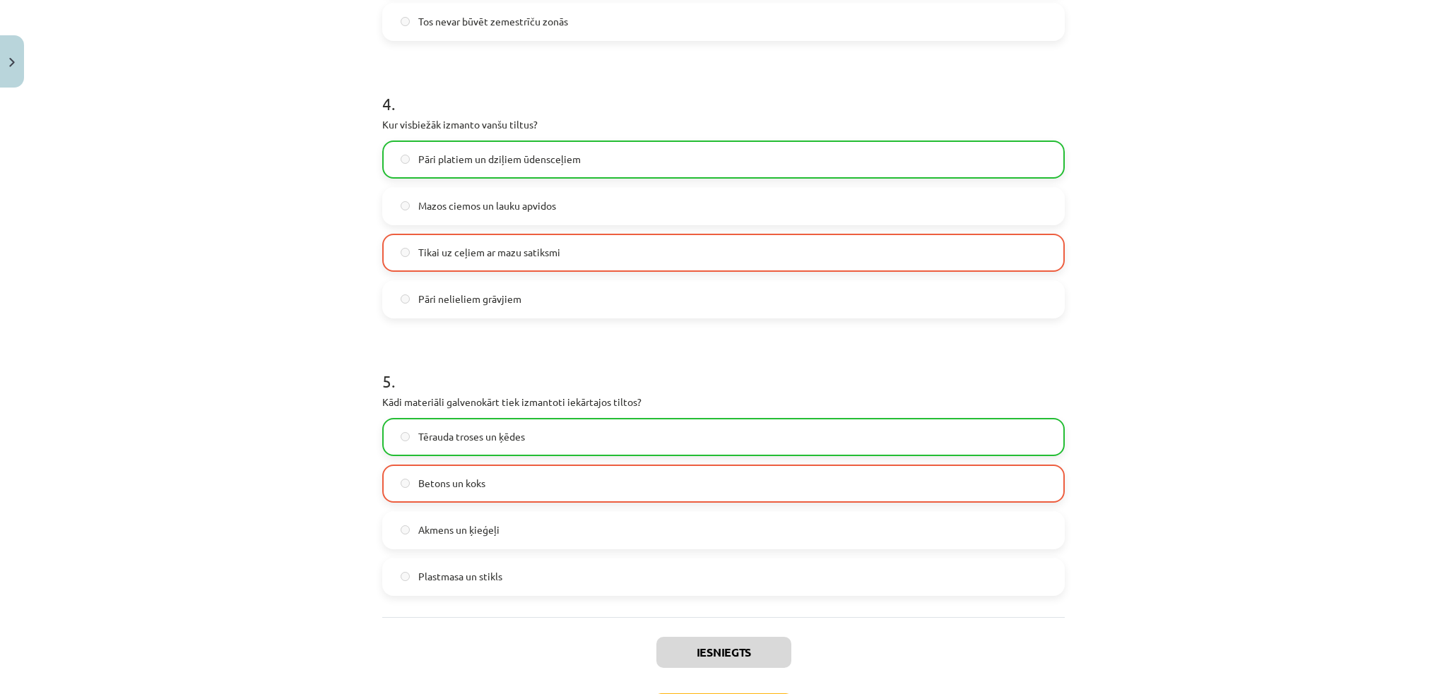
scroll to position [1176, 0]
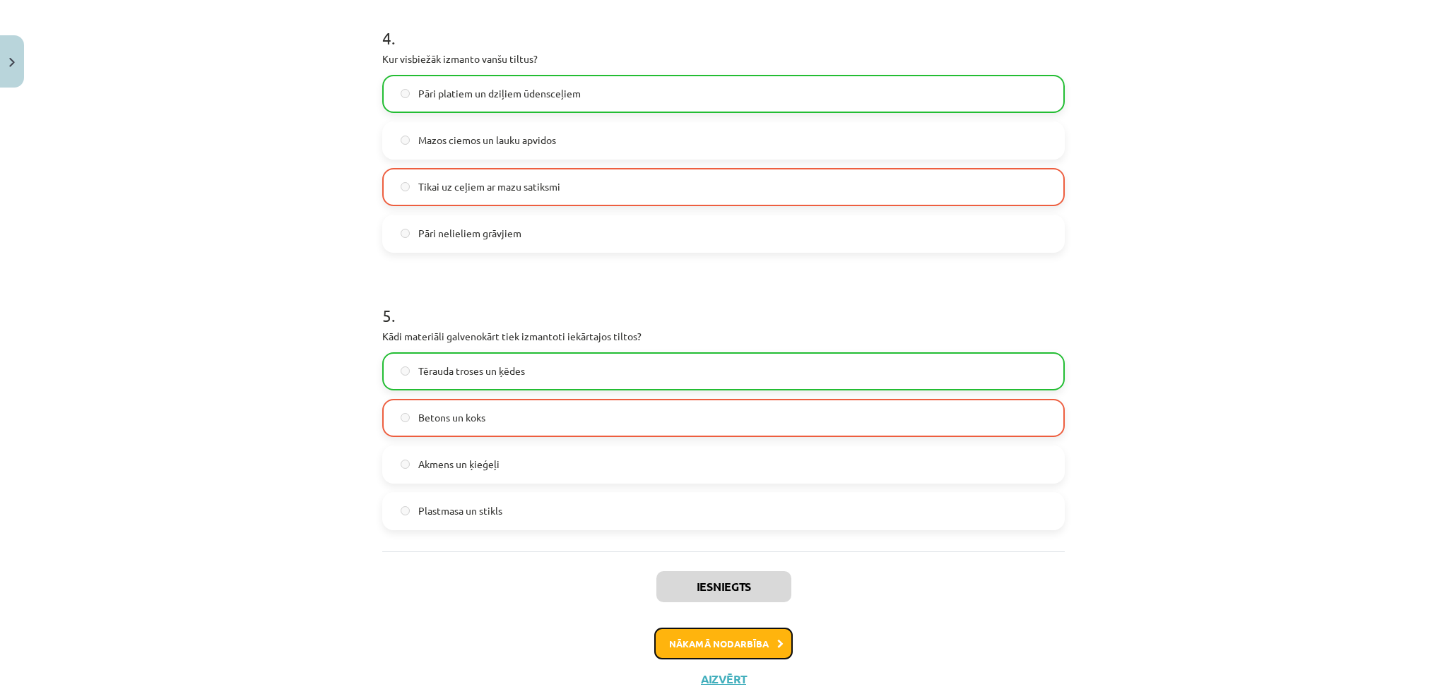
click at [751, 634] on button "Nākamā nodarbība" at bounding box center [723, 644] width 138 height 32
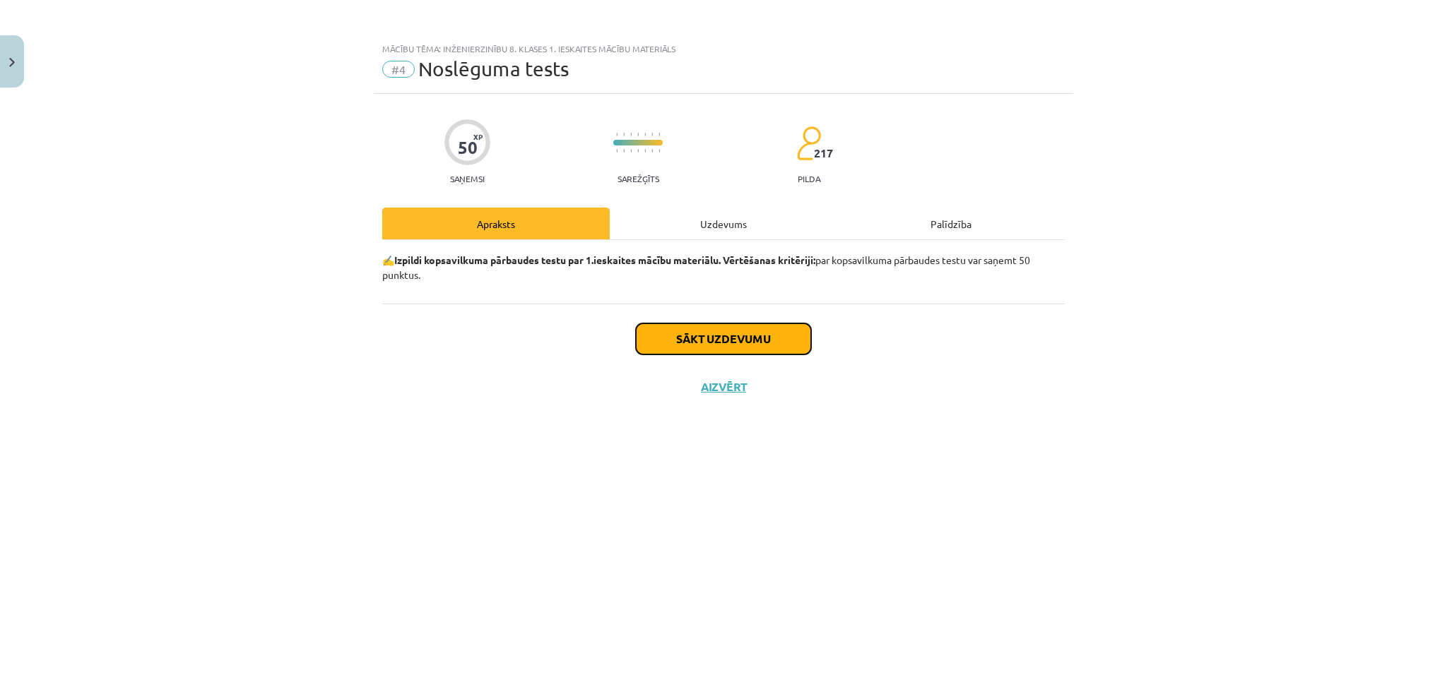
click at [651, 343] on button "Sākt uzdevumu" at bounding box center [723, 339] width 175 height 31
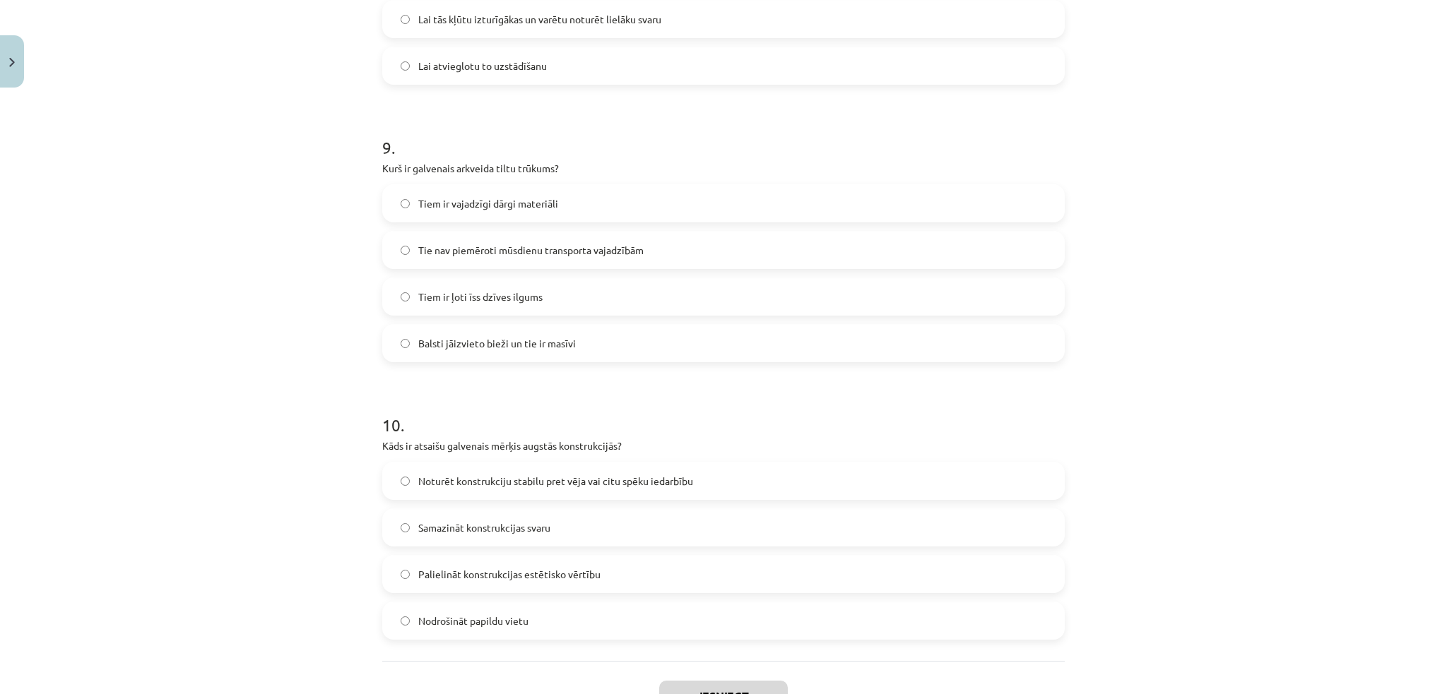
scroll to position [2499, 0]
